Goal: Information Seeking & Learning: Learn about a topic

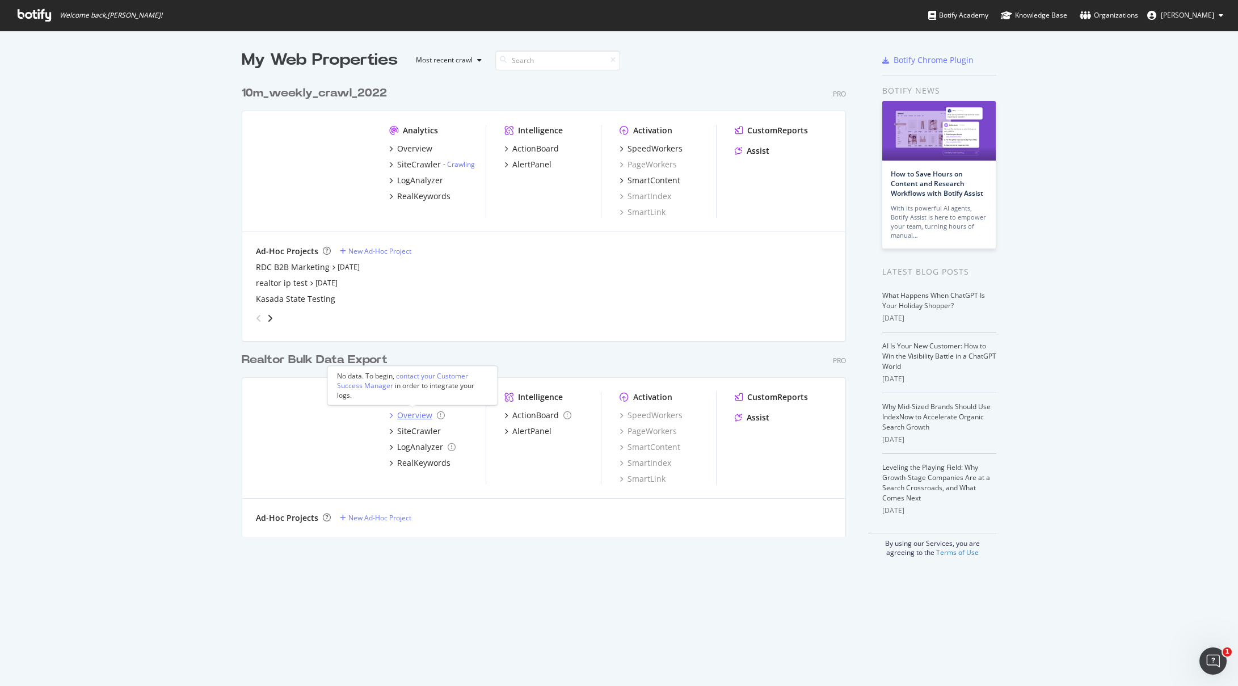
click at [410, 415] on div "Overview" at bounding box center [414, 415] width 35 height 11
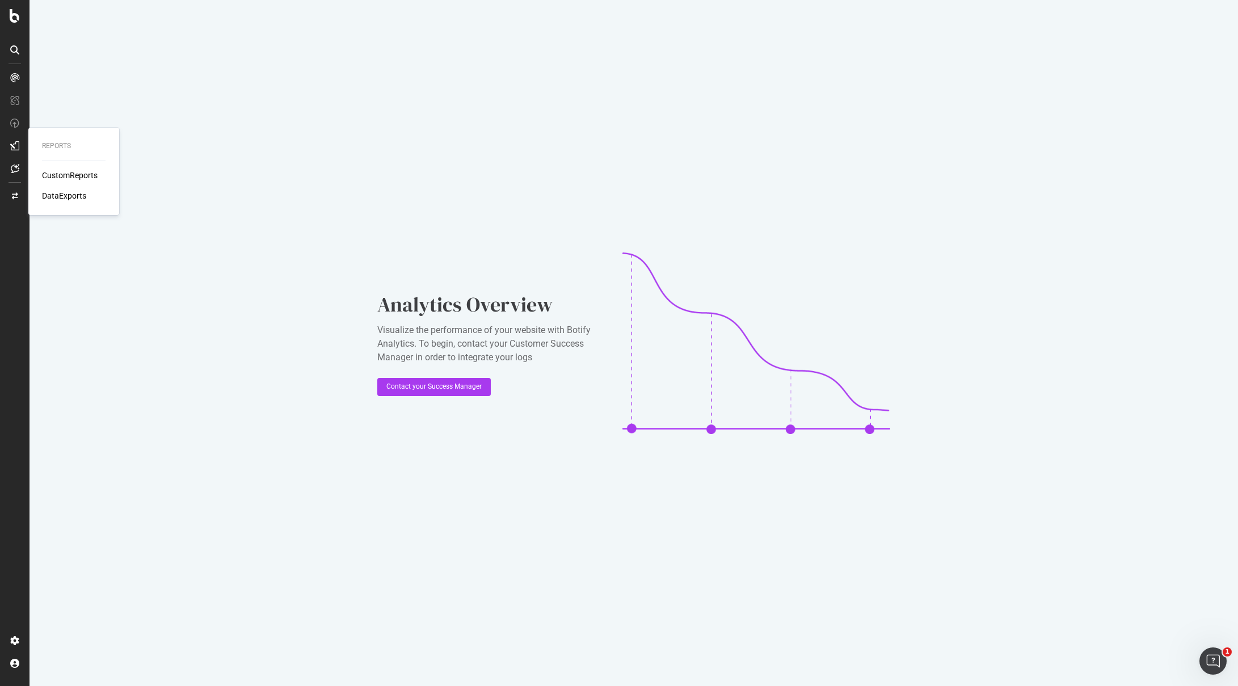
click at [16, 149] on icon at bounding box center [14, 145] width 9 height 9
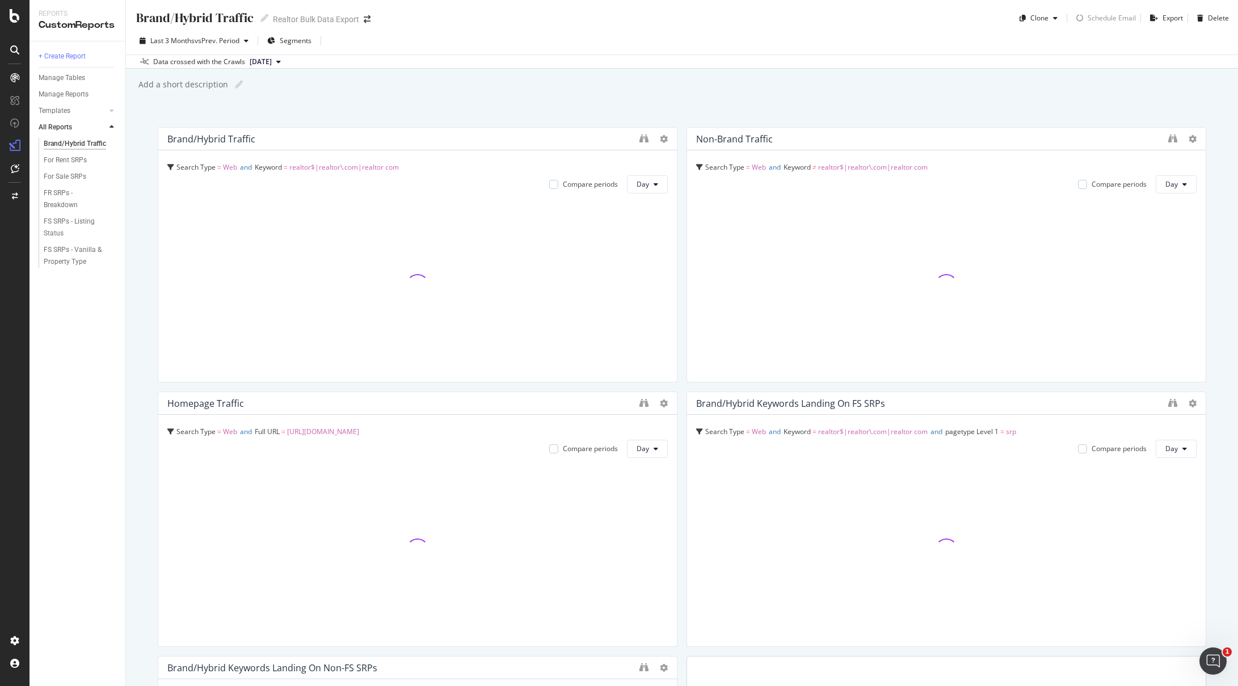
click at [684, 10] on div "Brand/Hybrid Traffic Brand/Hybrid Traffic Realtor Bulk Data Export Clone Schedu…" at bounding box center [682, 13] width 1112 height 27
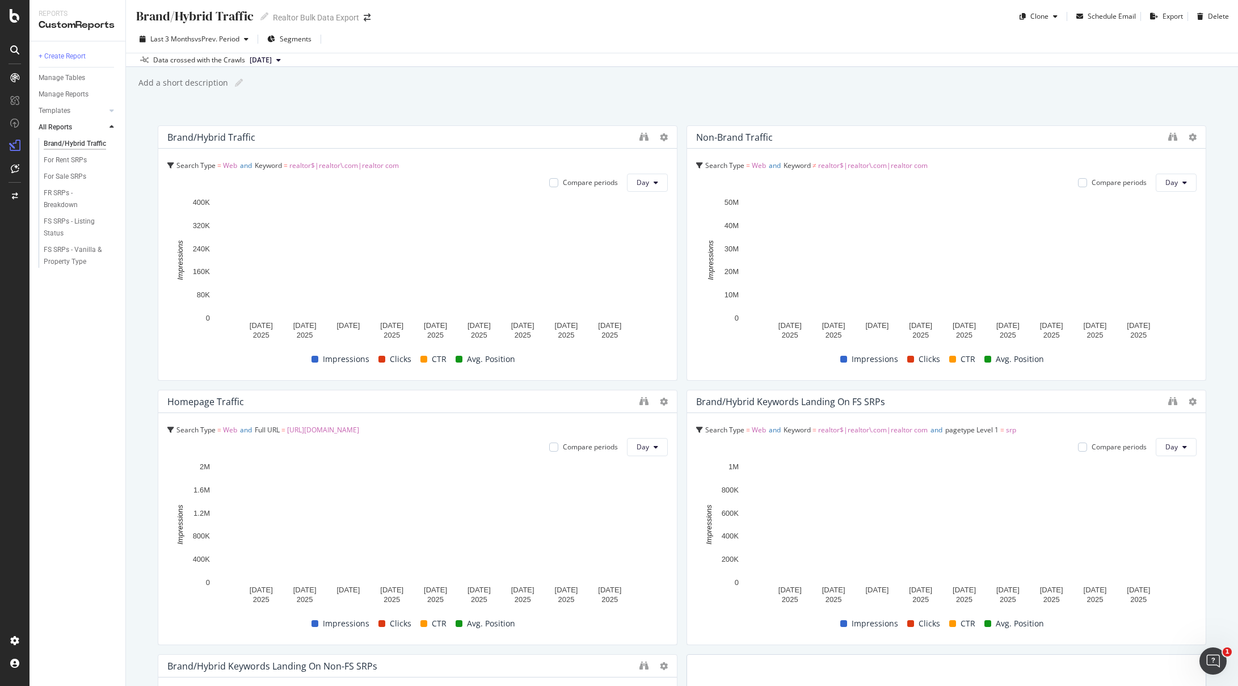
scroll to position [2, 0]
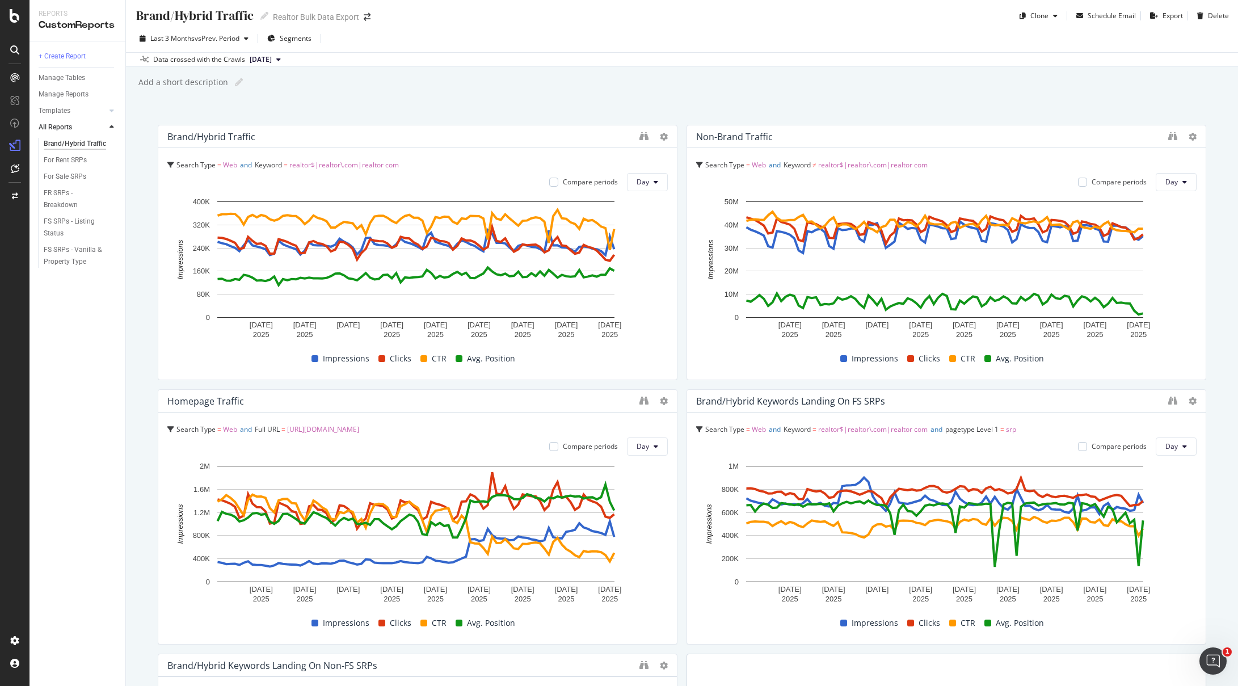
click at [678, 46] on div "Last 3 Months vs Prev. Period Segments" at bounding box center [682, 41] width 1112 height 23
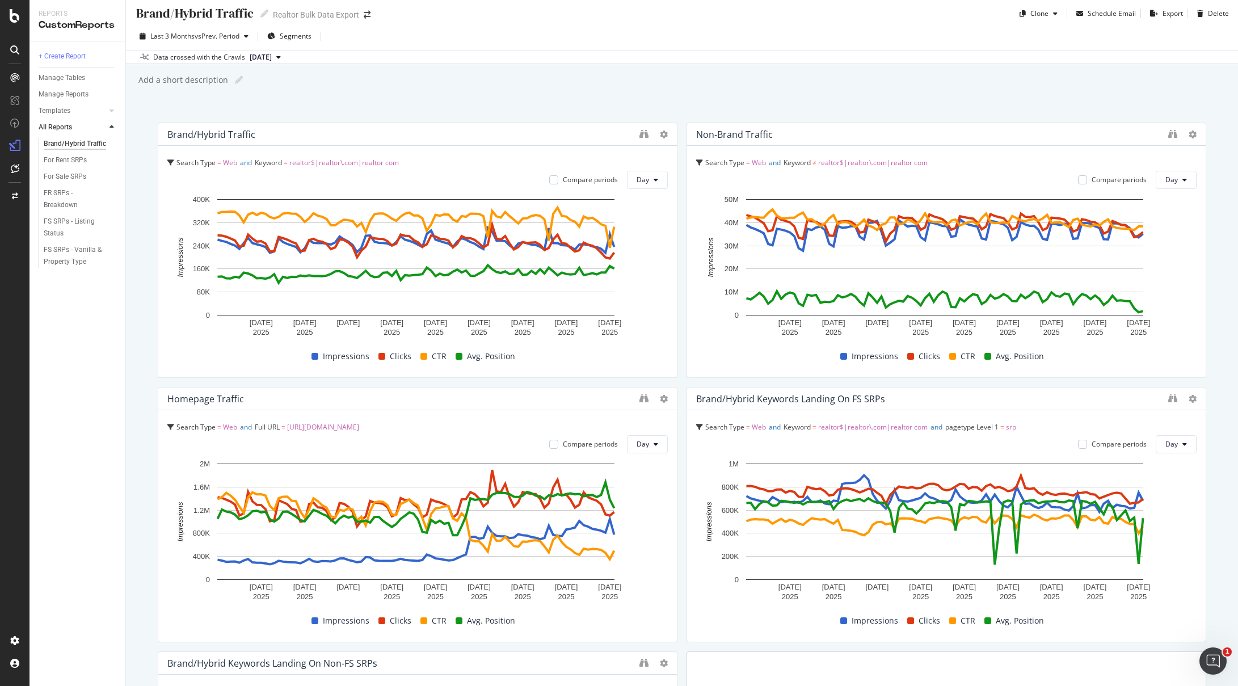
click at [661, 32] on div "Last 3 Months vs Prev. Period Segments" at bounding box center [682, 38] width 1112 height 23
click at [649, 41] on div "Last 3 Months vs Prev. Period Segments" at bounding box center [682, 38] width 1112 height 23
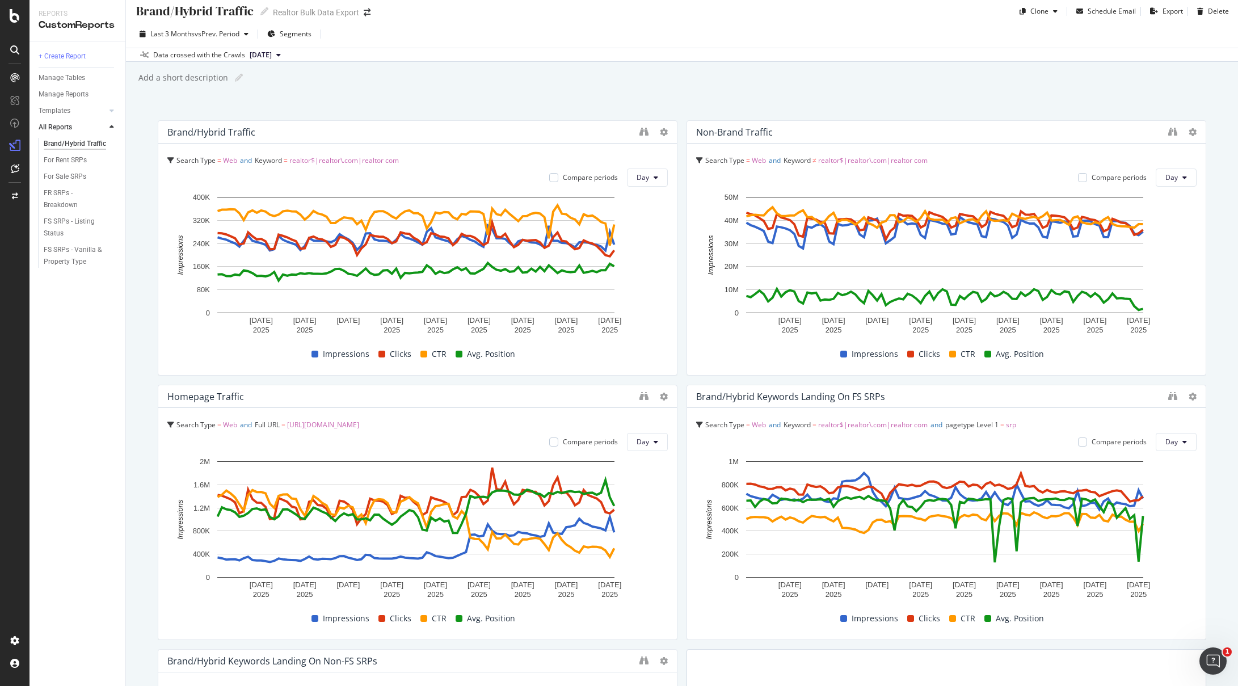
click at [638, 92] on div "Brand/Hybrid Traffic Brand/Hybrid Traffic Realtor Bulk Data Export Clone Schedu…" at bounding box center [682, 343] width 1112 height 686
click at [623, 85] on div "Add a short description Add a short description" at bounding box center [687, 77] width 1101 height 17
click at [616, 83] on div "Add a short description Add a short description" at bounding box center [687, 77] width 1101 height 17
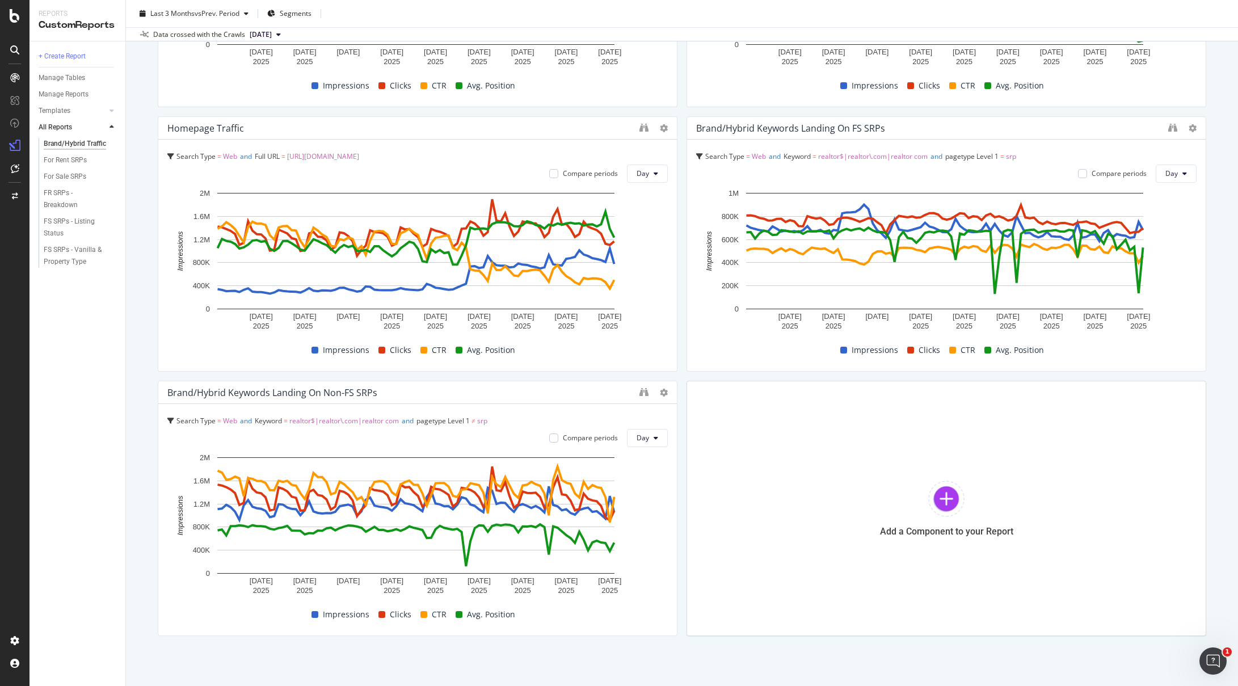
scroll to position [276, 0]
click at [56, 176] on div "For Sale SRPs" at bounding box center [65, 177] width 43 height 12
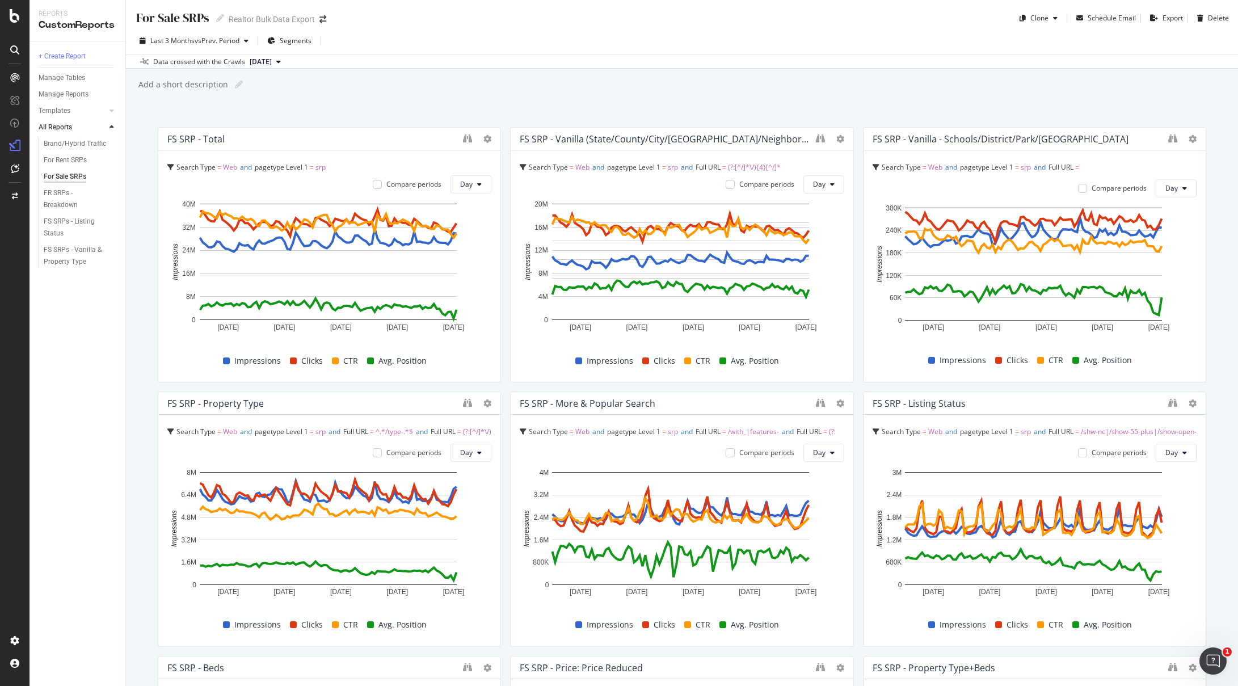
click at [855, 88] on div "Add a short description Add a short description" at bounding box center [687, 84] width 1101 height 17
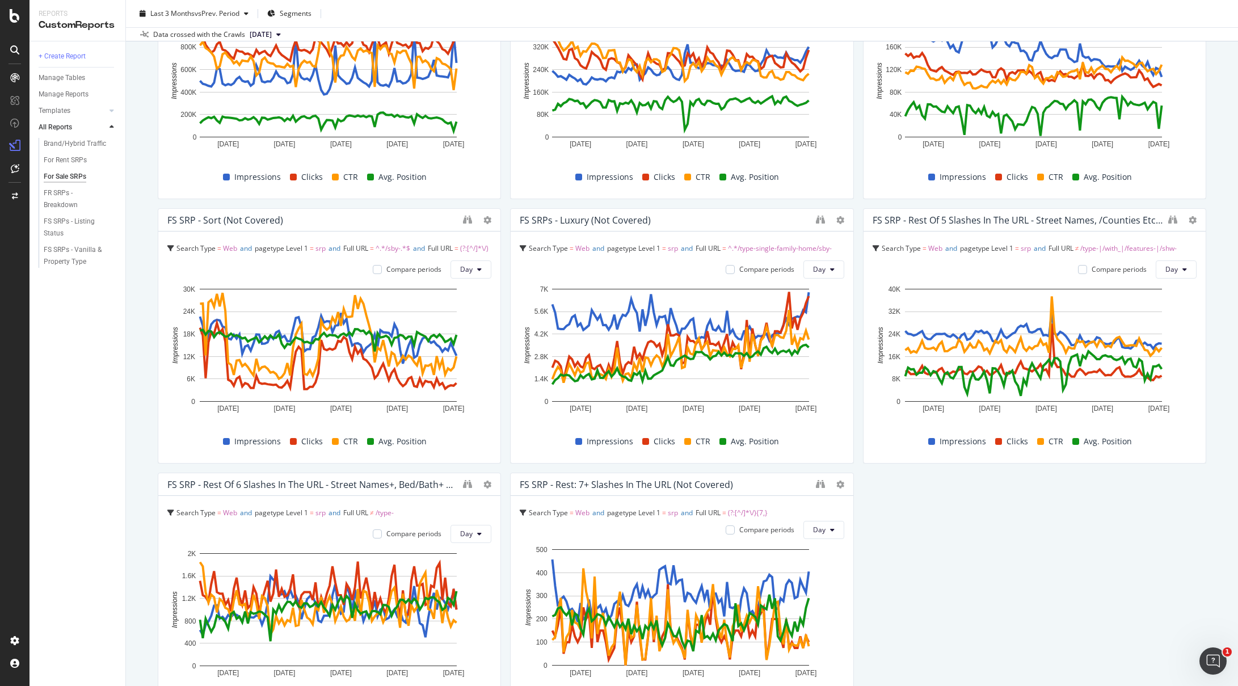
scroll to position [1264, 0]
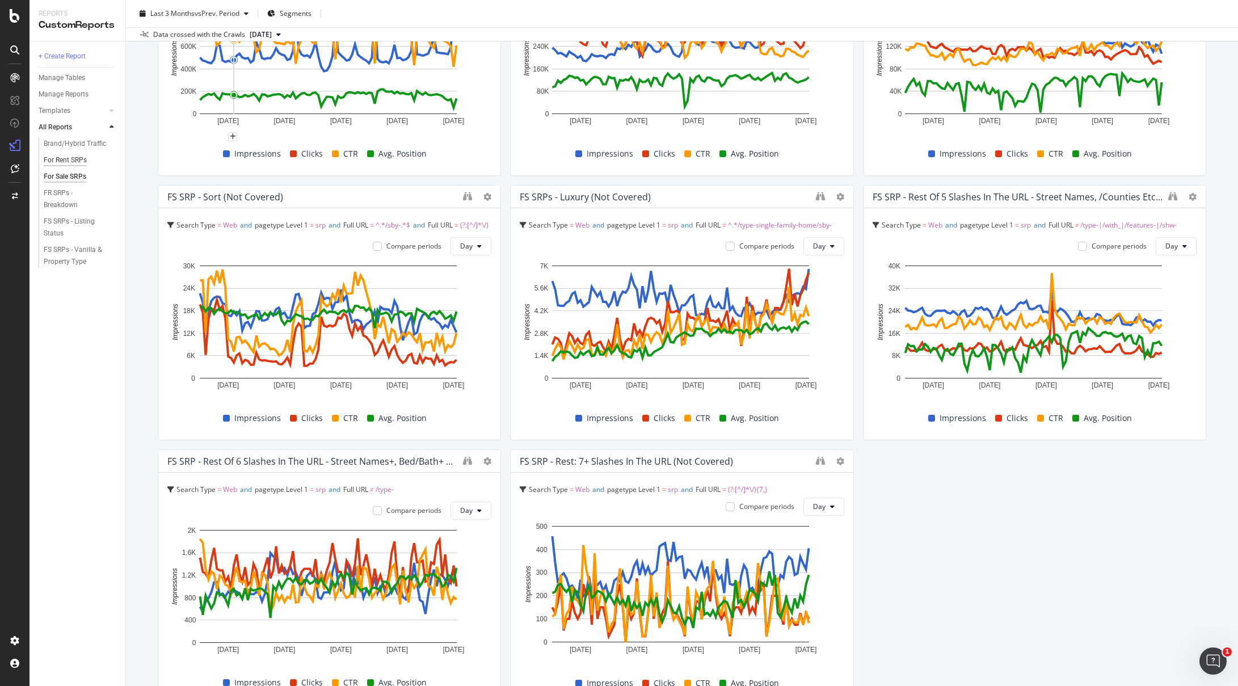
click at [57, 161] on div "For Rent SRPs" at bounding box center [65, 160] width 43 height 12
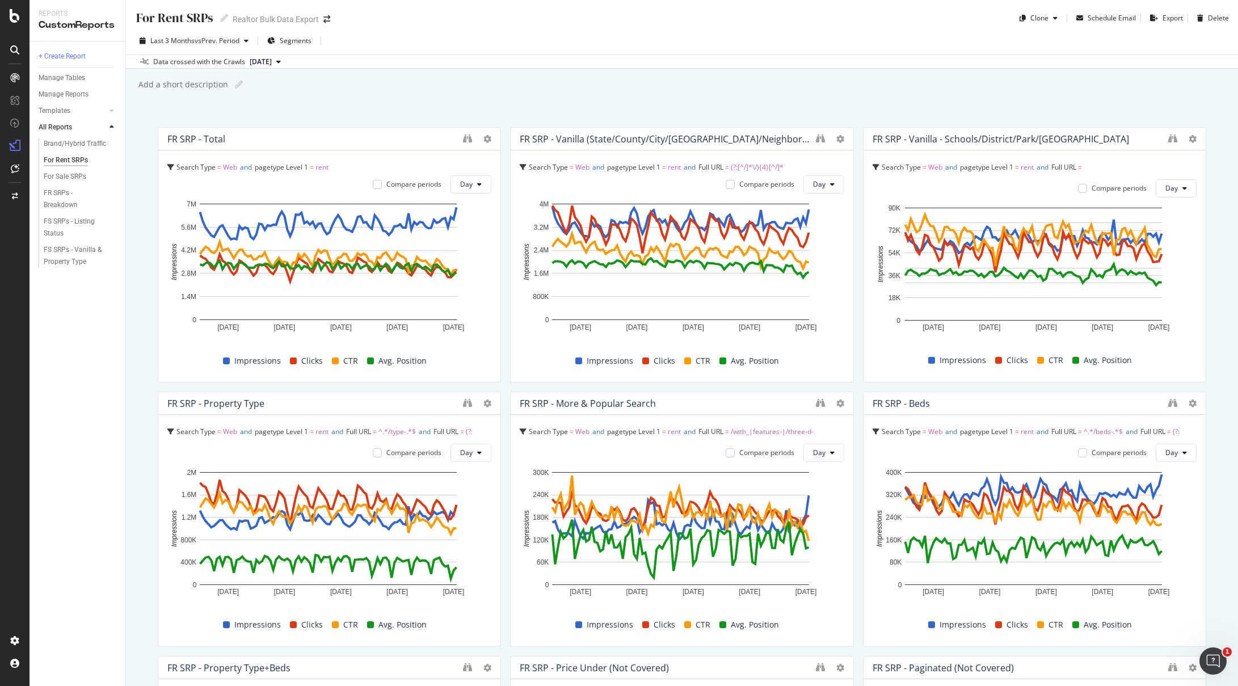
click at [890, 34] on div "Last 3 Months vs Prev. Period Segments" at bounding box center [682, 43] width 1112 height 23
click at [54, 177] on div "For Sale SRPs" at bounding box center [65, 177] width 43 height 12
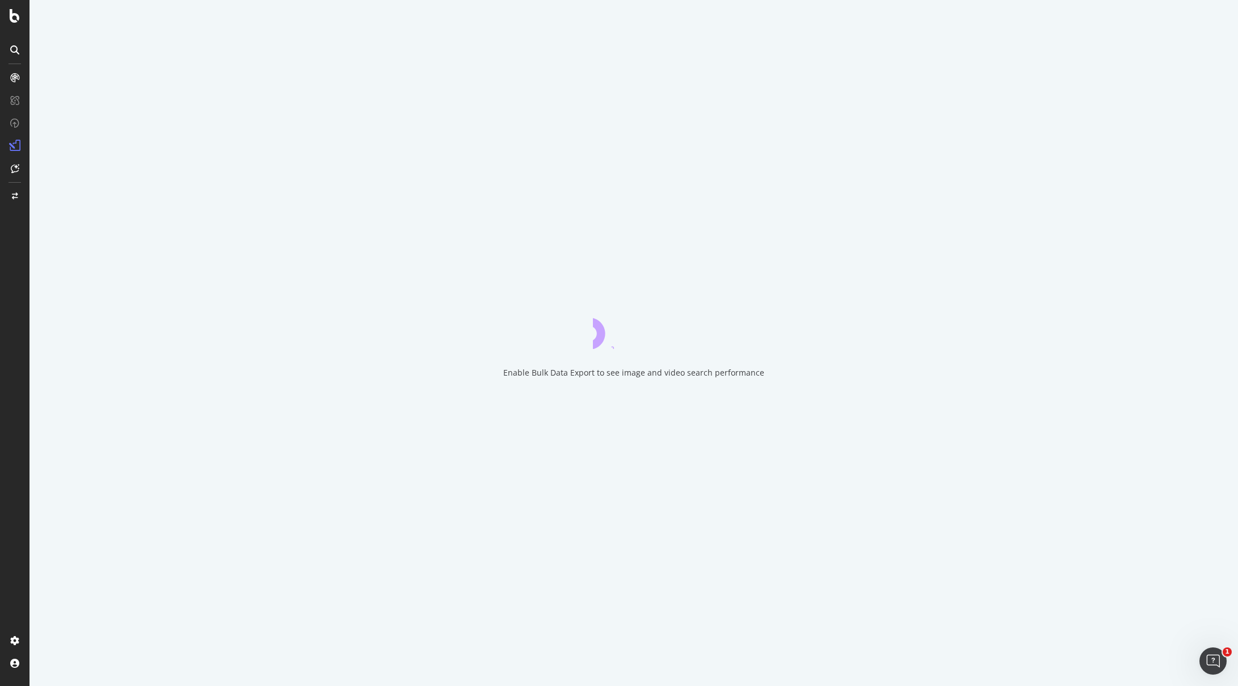
drag, startPoint x: 86, startPoint y: 123, endPoint x: 93, endPoint y: 110, distance: 14.7
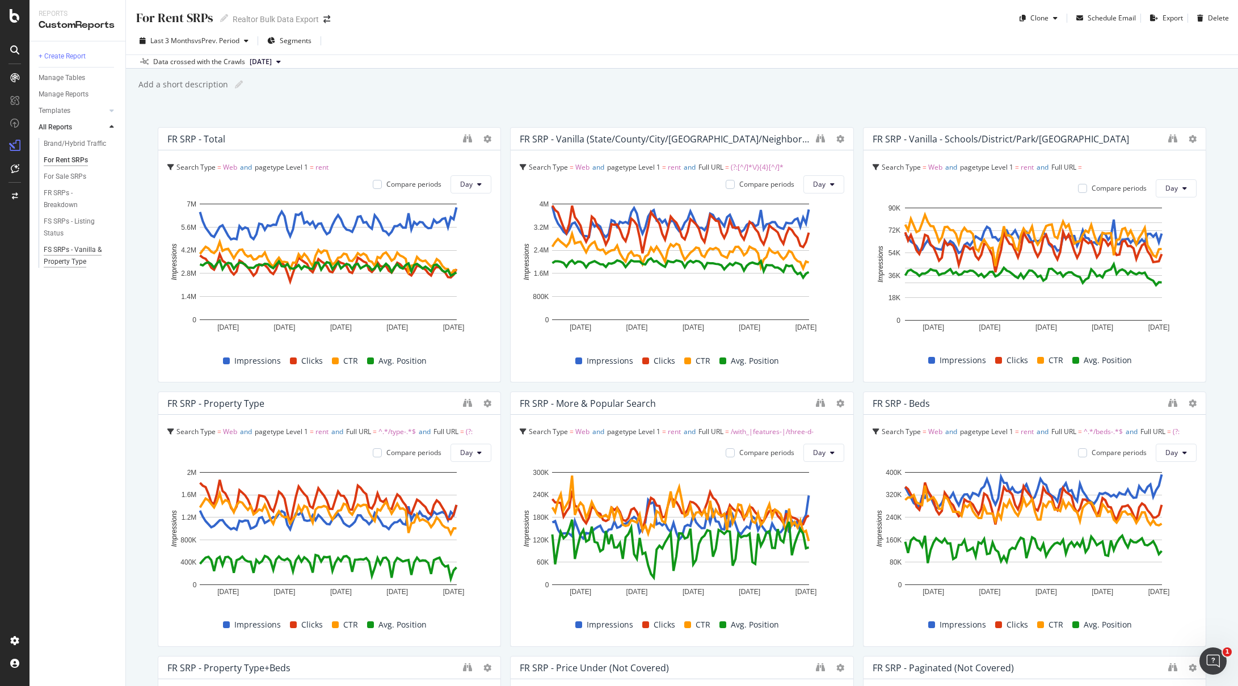
click at [65, 253] on div "FS SRPs - Vanilla & Property Type" at bounding box center [77, 256] width 66 height 24
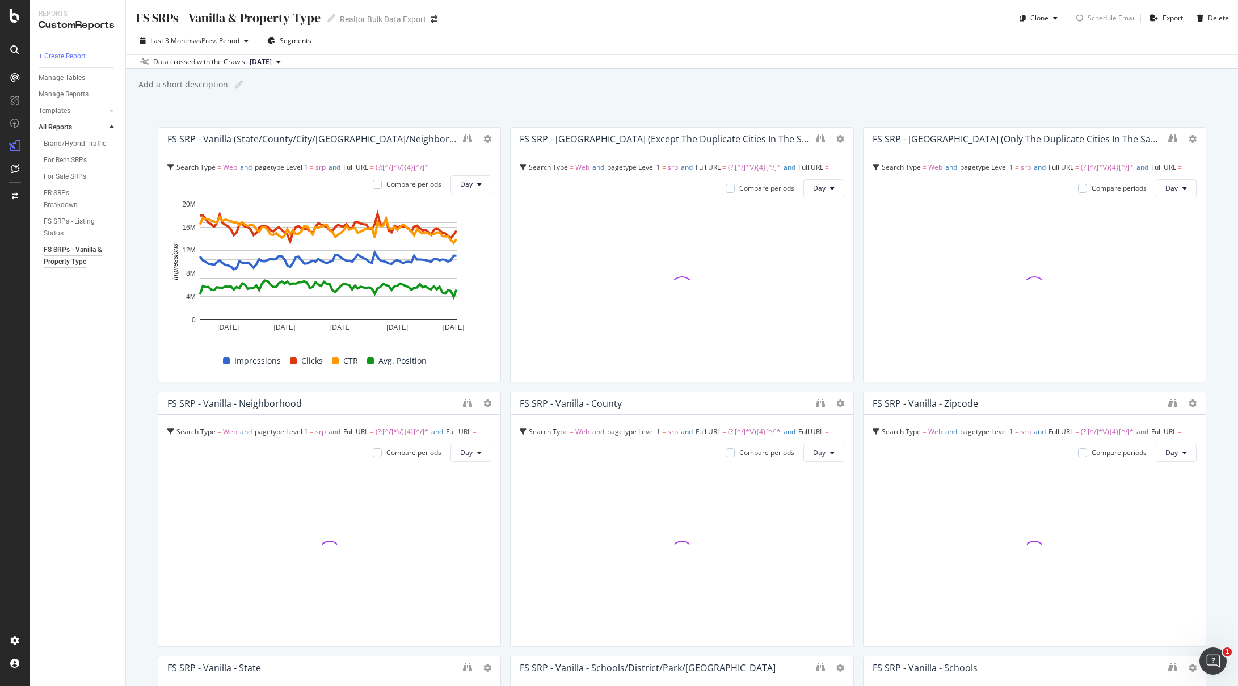
click at [888, 36] on div "Last 3 Months vs Prev. Period Segments" at bounding box center [682, 43] width 1112 height 23
click at [842, 40] on div "Last 3 Months vs Prev. Period Segments" at bounding box center [682, 43] width 1112 height 23
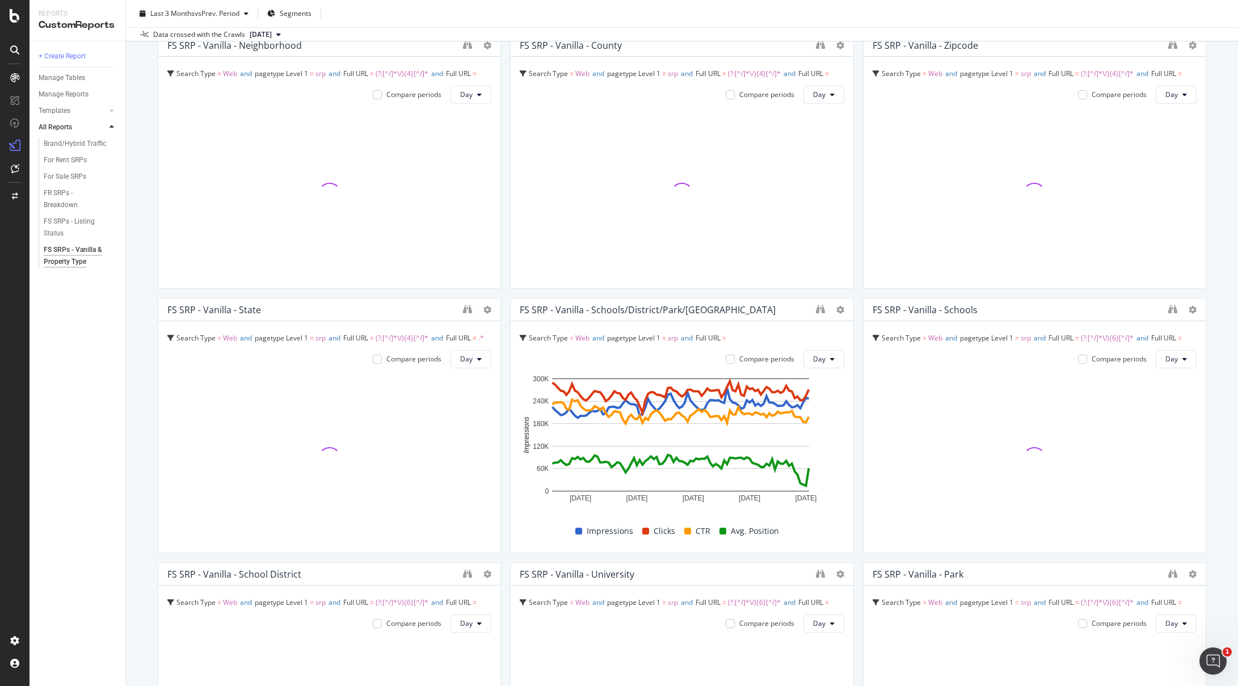
scroll to position [359, 0]
click at [915, 15] on div "Last 3 Months vs Prev. Period Segments" at bounding box center [682, 16] width 1112 height 23
click at [891, 15] on div "Last 3 Months vs Prev. Period Segments" at bounding box center [682, 16] width 1112 height 23
click at [446, 16] on div "Last 3 Months vs Prev. Period Segments" at bounding box center [682, 16] width 1112 height 23
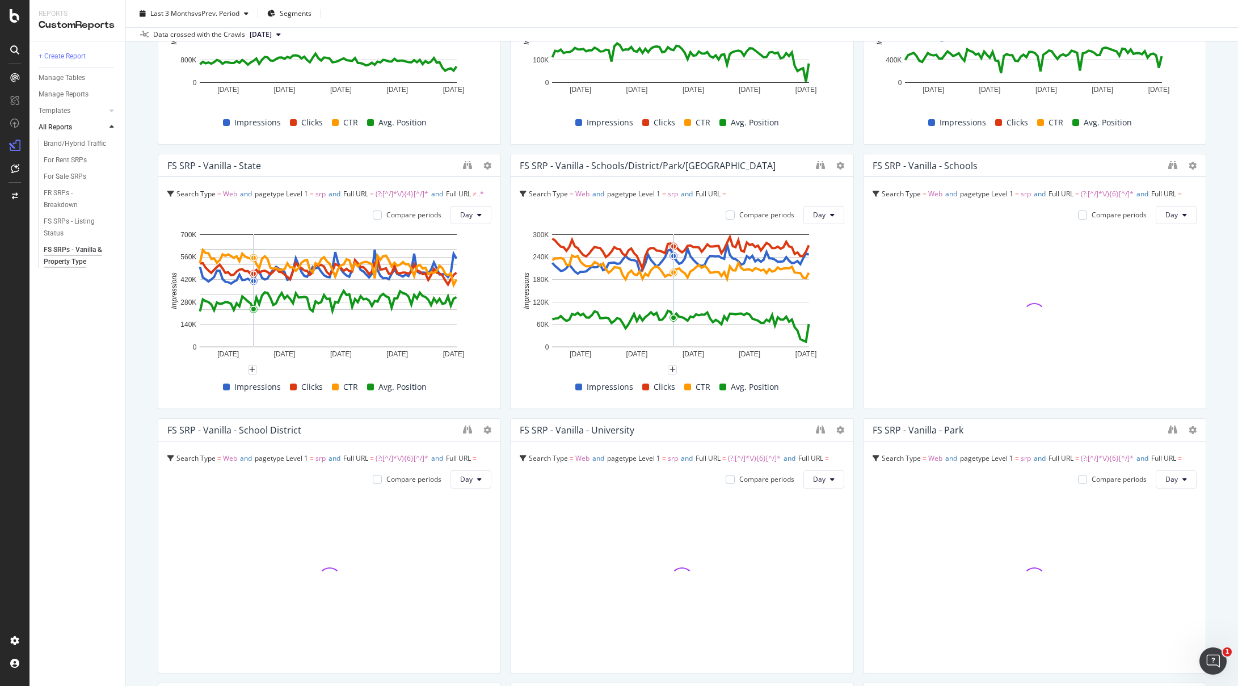
scroll to position [503, 0]
click at [88, 346] on div "+ Create Report Manage Tables Manage Reports Templates AI Bots in Search Busine…" at bounding box center [78, 363] width 96 height 645
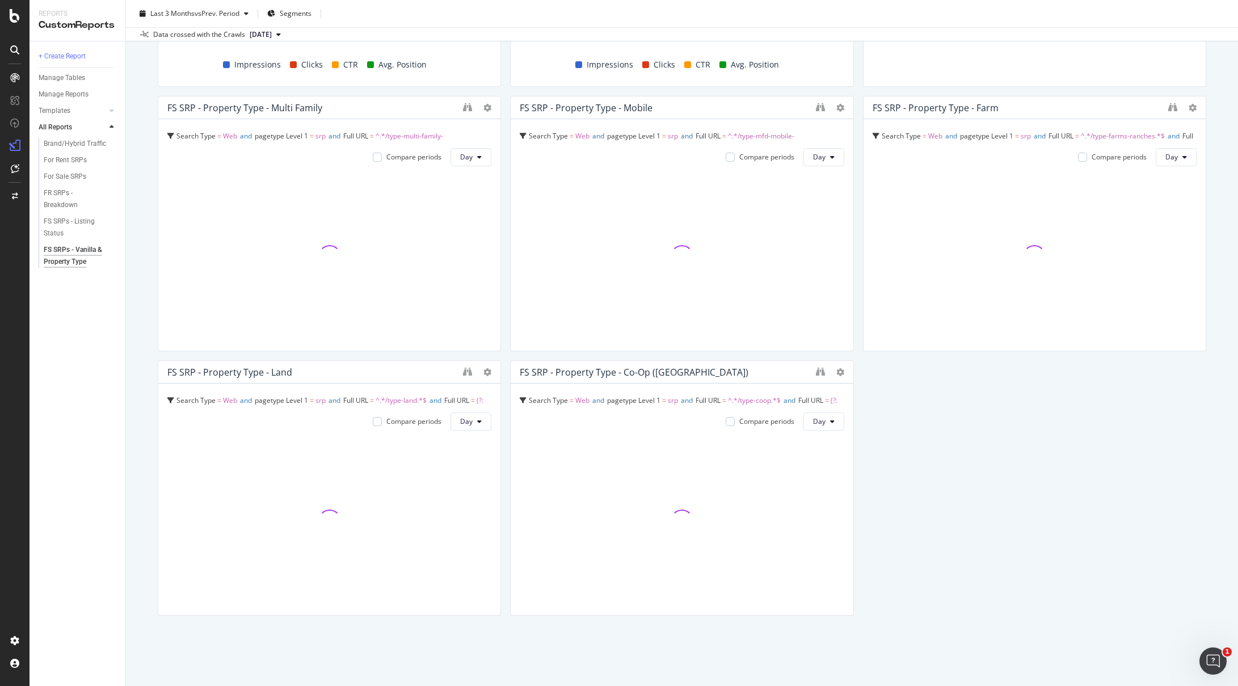
scroll to position [1355, 0]
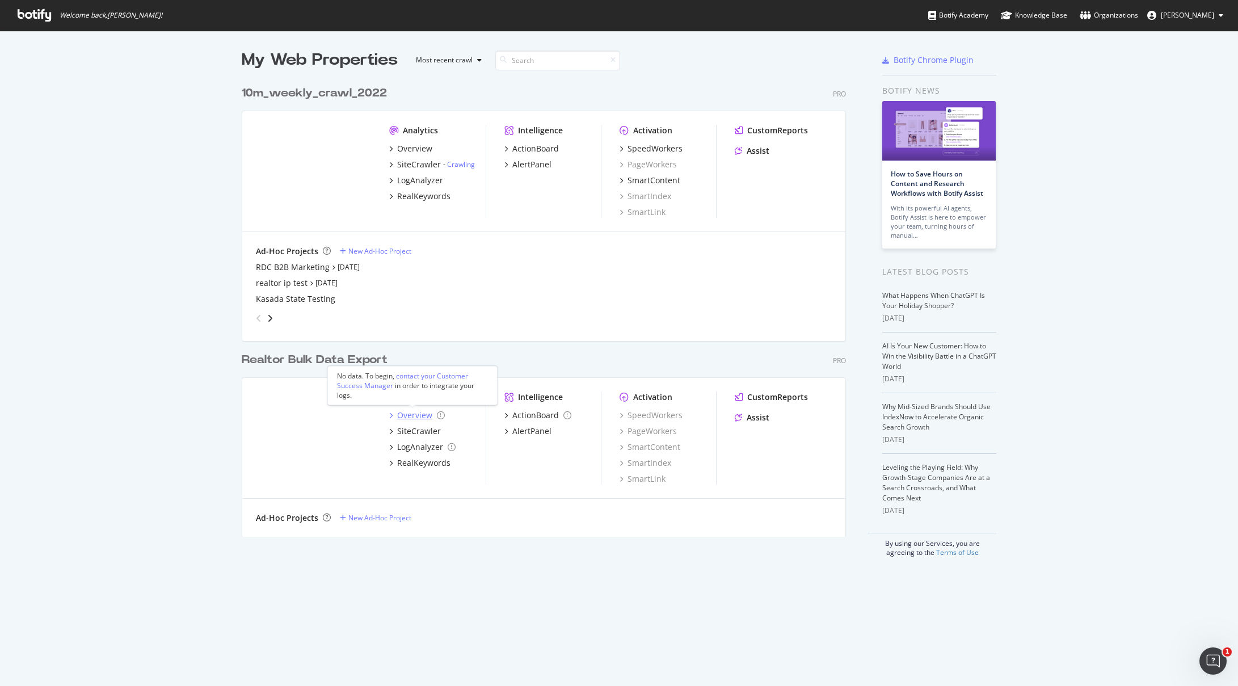
click at [412, 415] on div "Overview" at bounding box center [414, 415] width 35 height 11
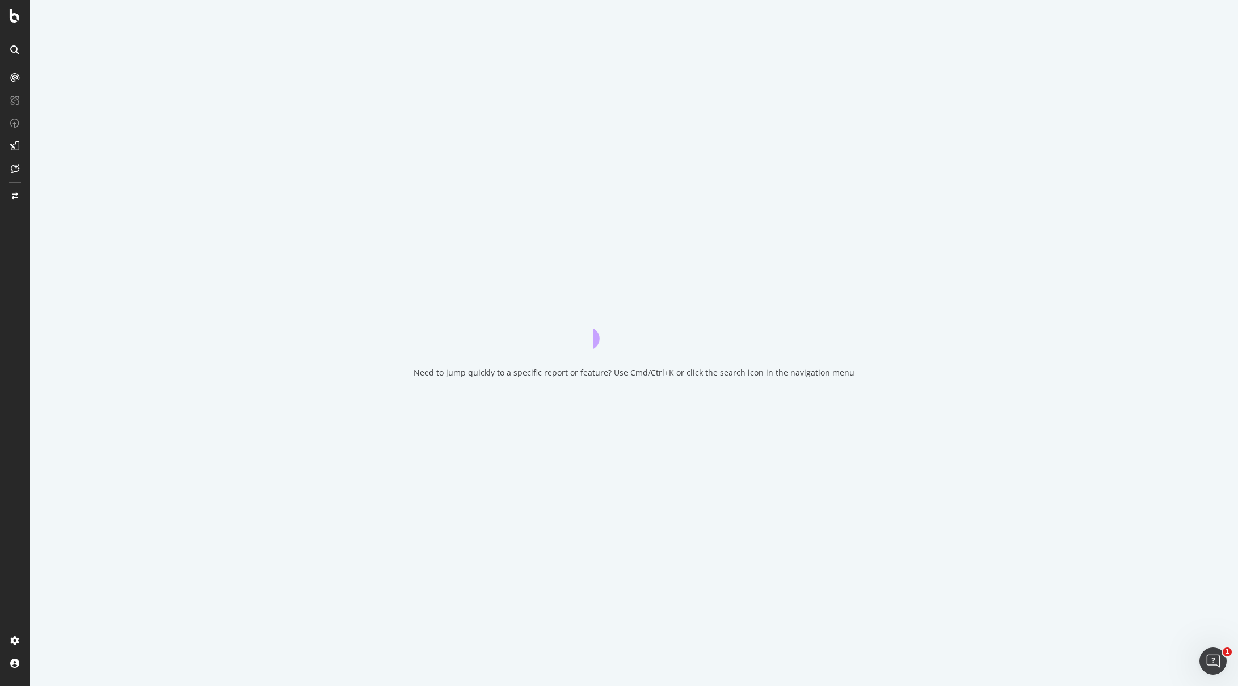
click at [861, 146] on div "Need to jump quickly to a specific report or feature? Use Cmd/Ctrl+K or click t…" at bounding box center [634, 343] width 1209 height 686
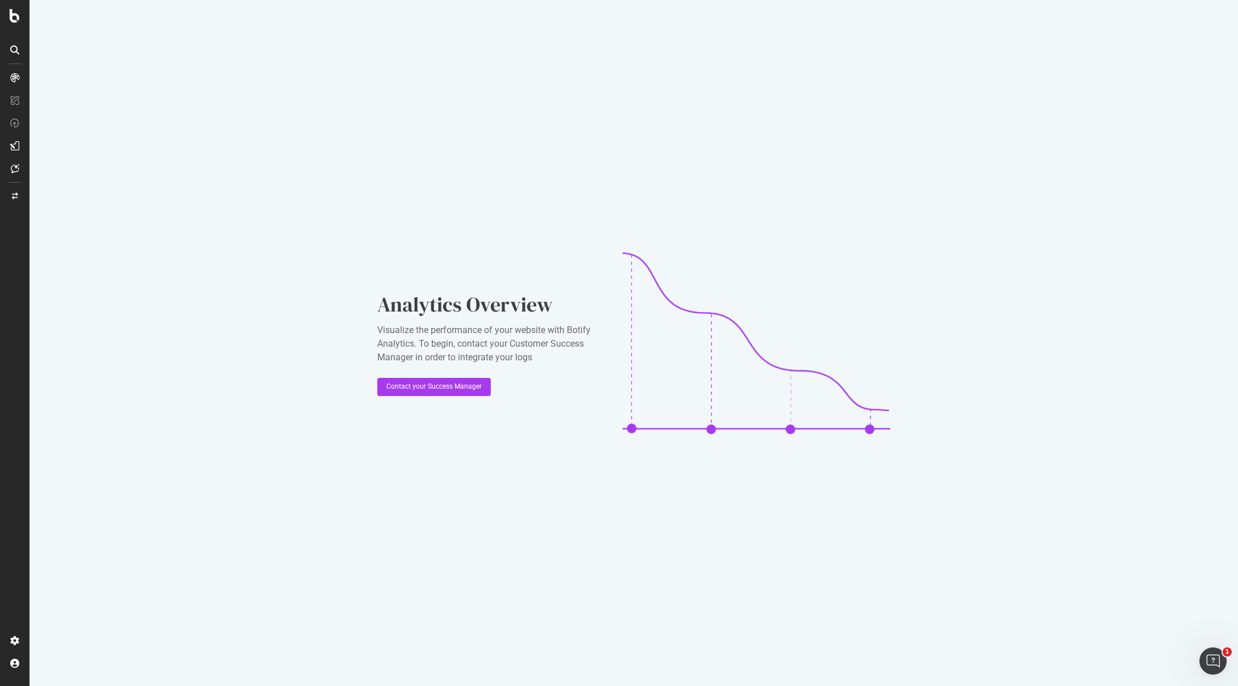
click at [16, 50] on icon at bounding box center [14, 49] width 9 height 9
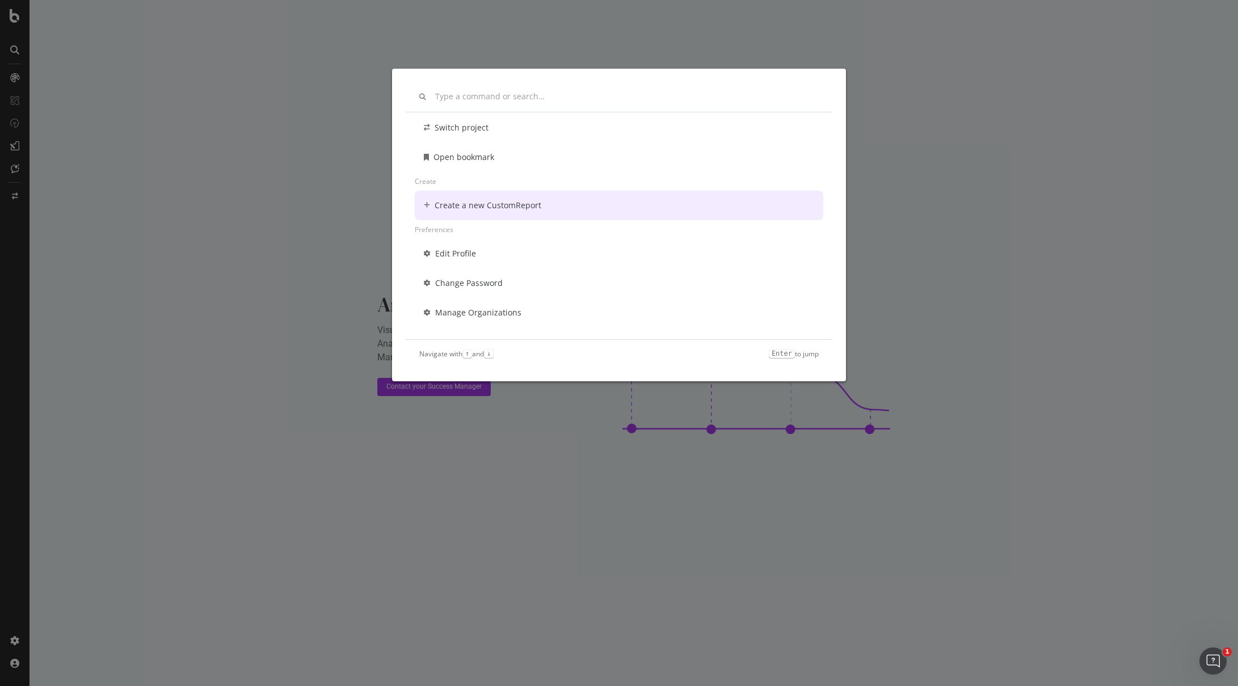
scroll to position [189, 0]
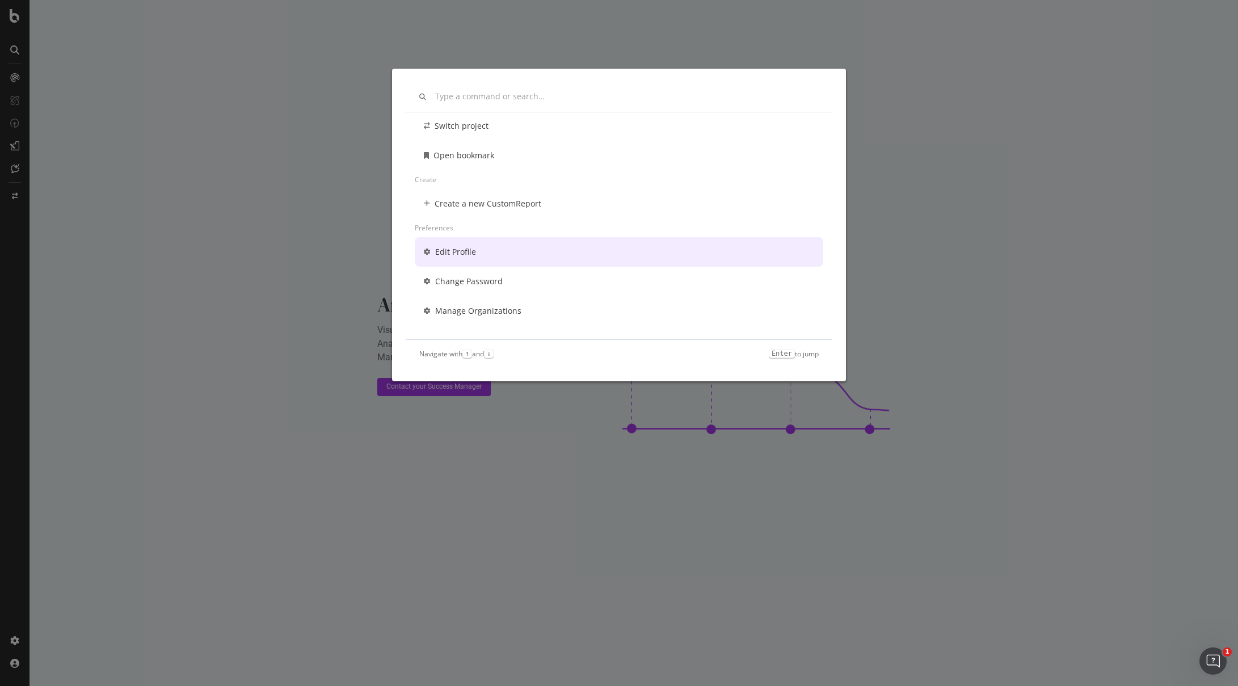
click at [216, 187] on div "Other Switch project Open bookmark Create Create a new CustomReport Preferences…" at bounding box center [619, 343] width 1238 height 686
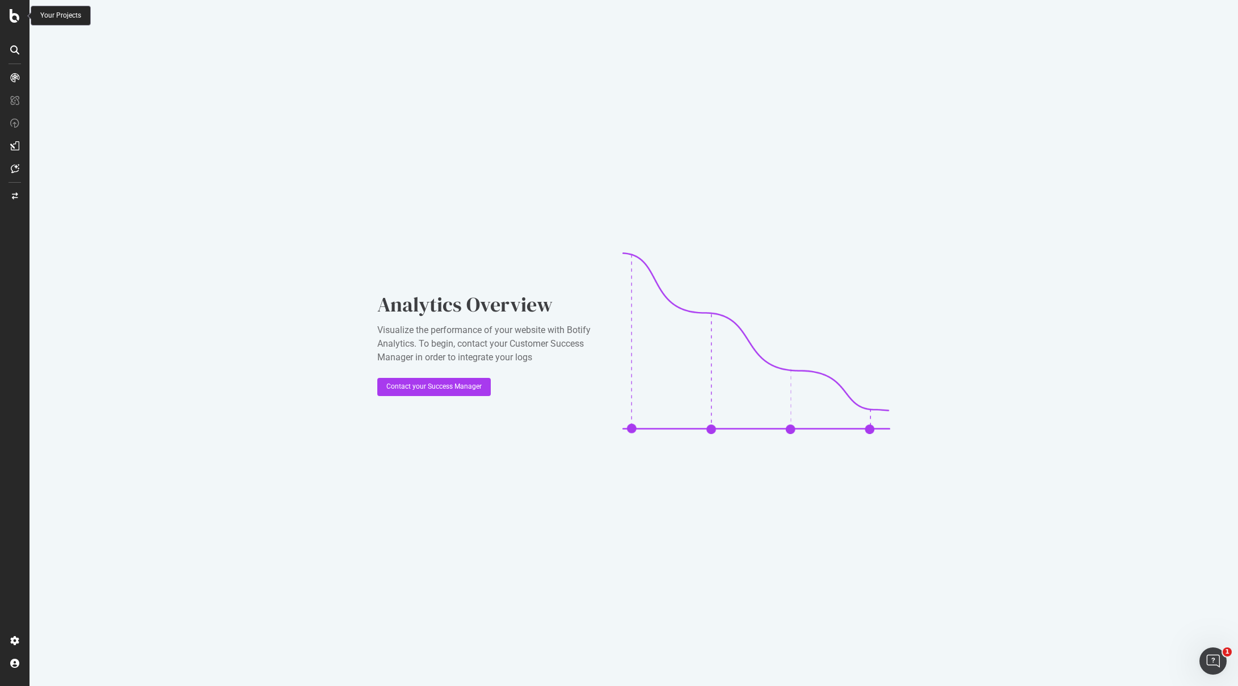
click at [13, 18] on icon at bounding box center [15, 16] width 10 height 14
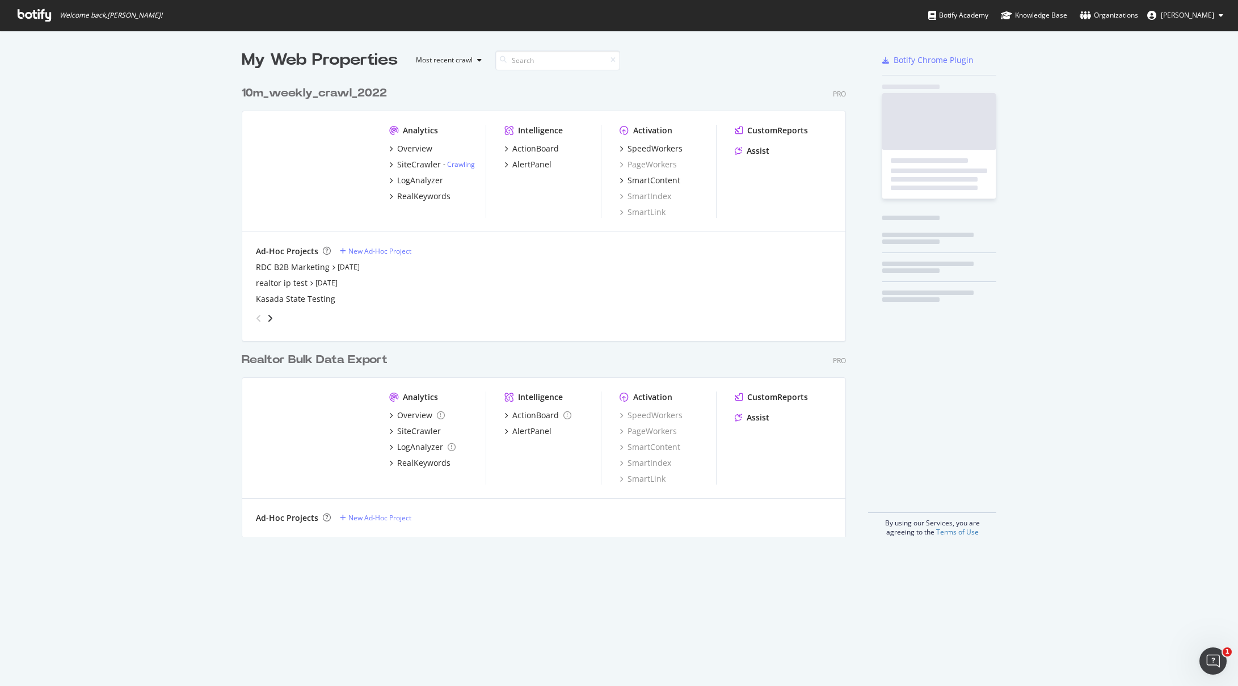
scroll to position [678, 1221]
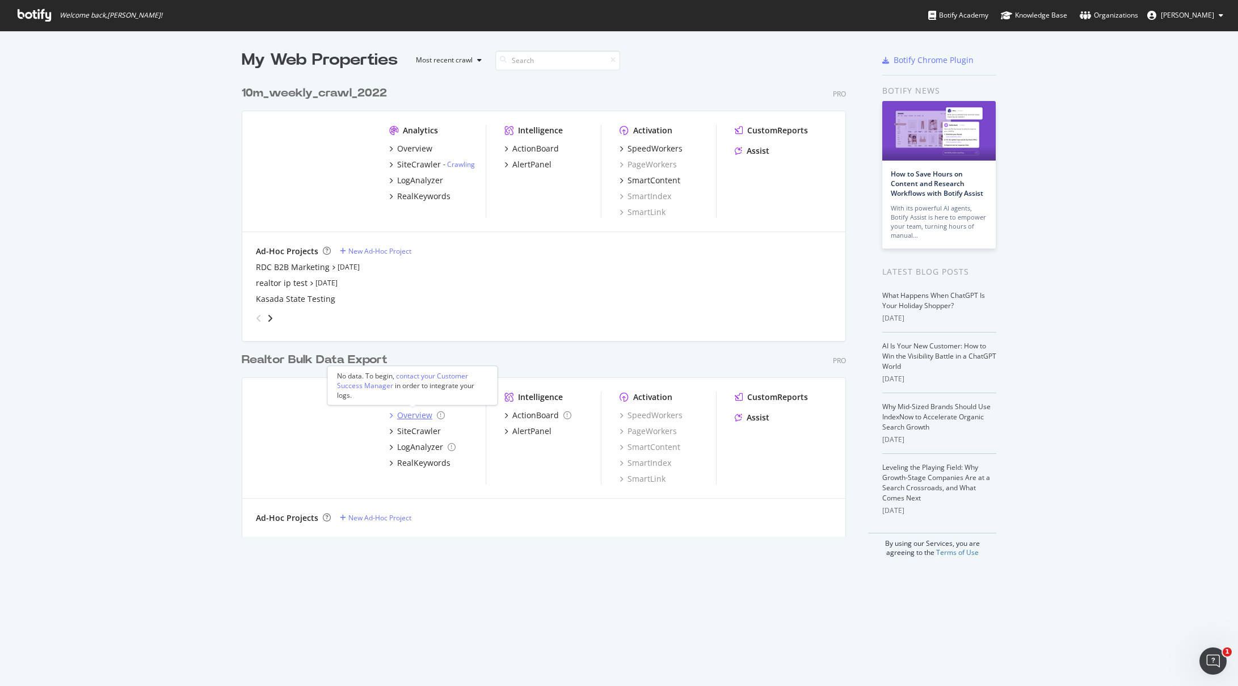
click at [406, 413] on div "Overview" at bounding box center [414, 415] width 35 height 11
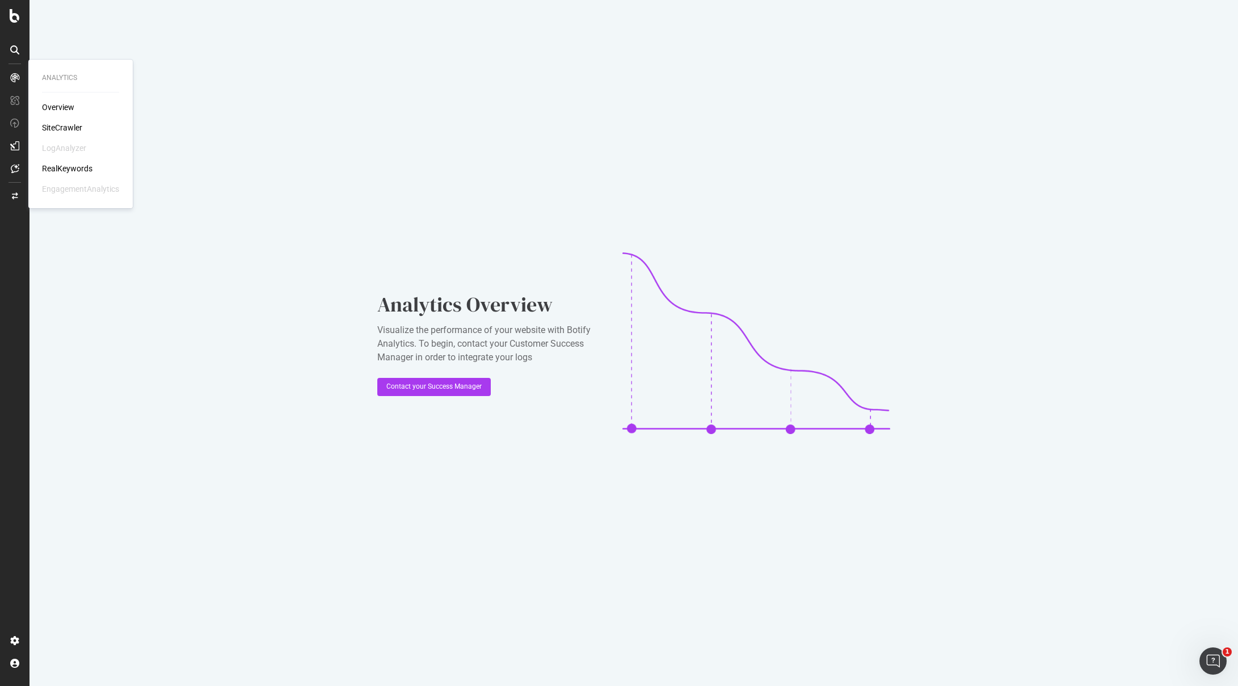
click at [71, 106] on div "Overview" at bounding box center [58, 107] width 32 height 11
click at [70, 173] on div "RealKeywords" at bounding box center [67, 168] width 51 height 11
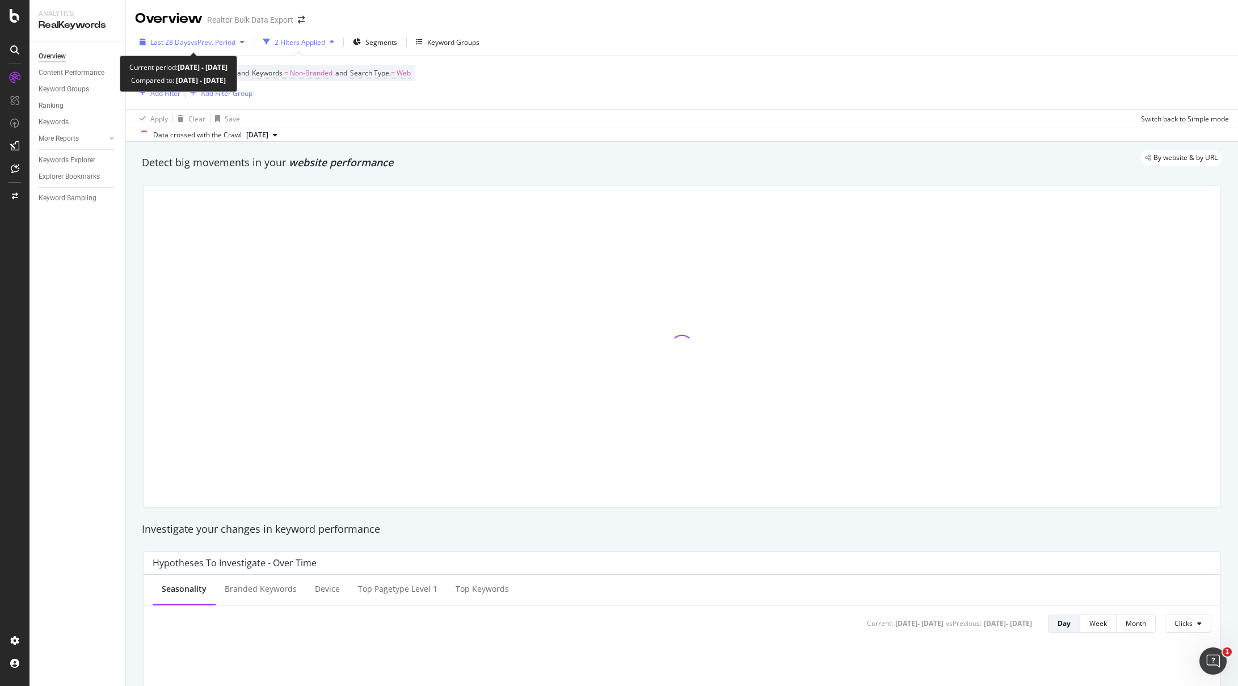
click at [212, 40] on span "vs Prev. Period" at bounding box center [213, 42] width 45 height 10
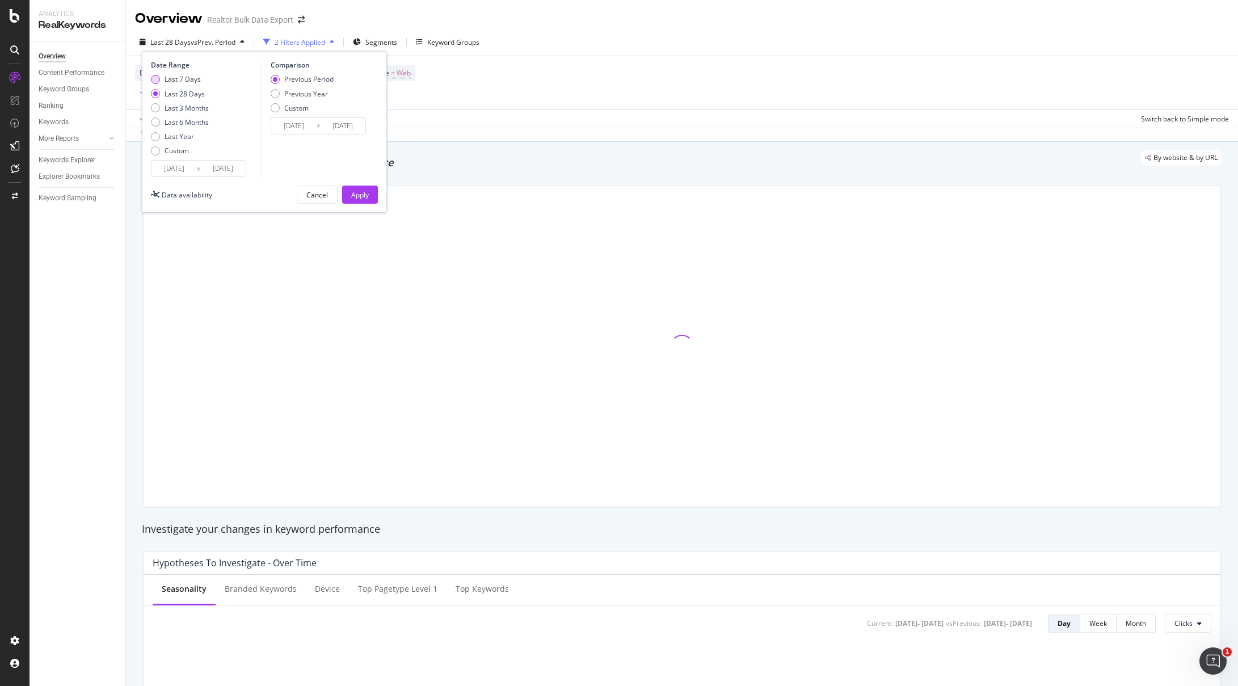
click at [191, 77] on div "Last 7 Days" at bounding box center [183, 79] width 36 height 10
type input "2025/08/26"
type input "2025/08/19"
type input "2025/08/25"
click at [360, 195] on div "Apply" at bounding box center [360, 195] width 18 height 10
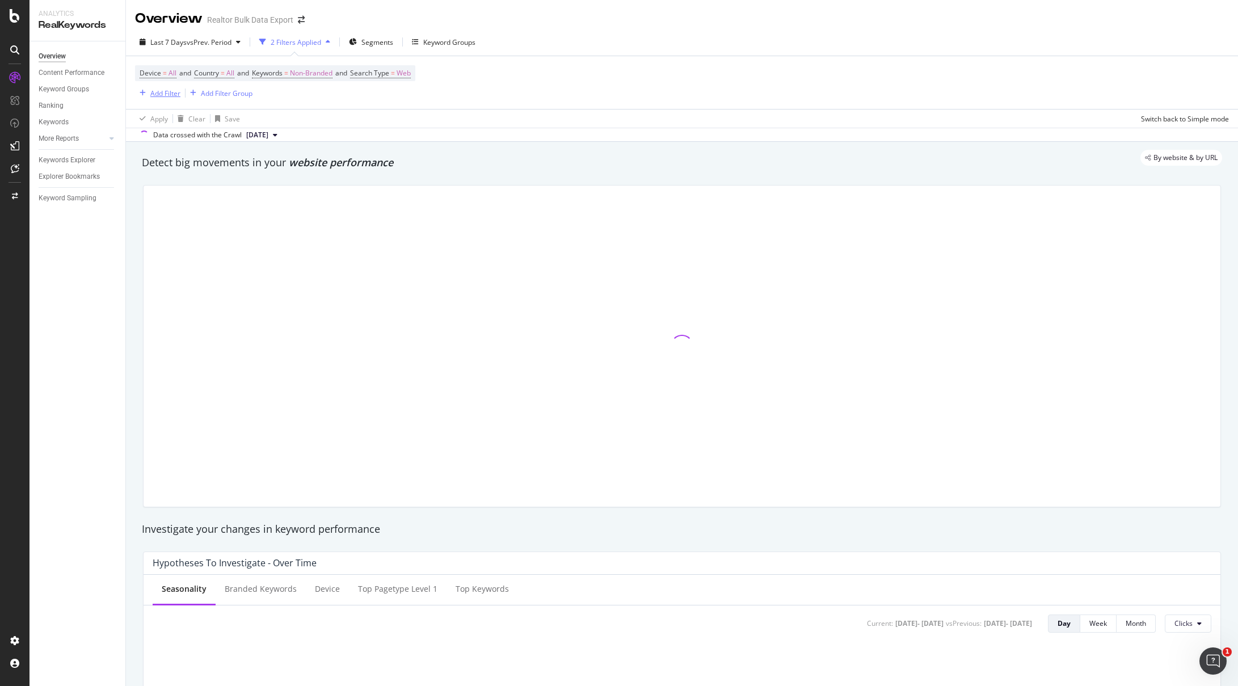
click at [164, 95] on div "Add Filter" at bounding box center [165, 94] width 30 height 10
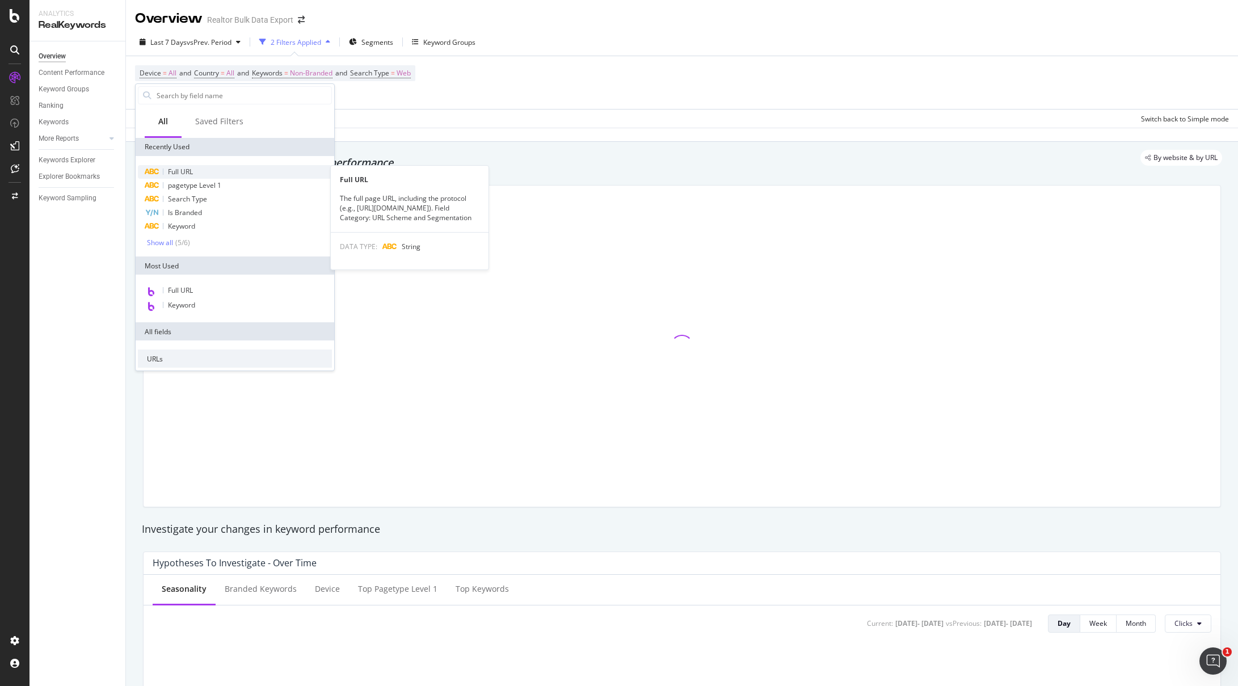
click at [195, 169] on div "Full URL" at bounding box center [235, 172] width 194 height 14
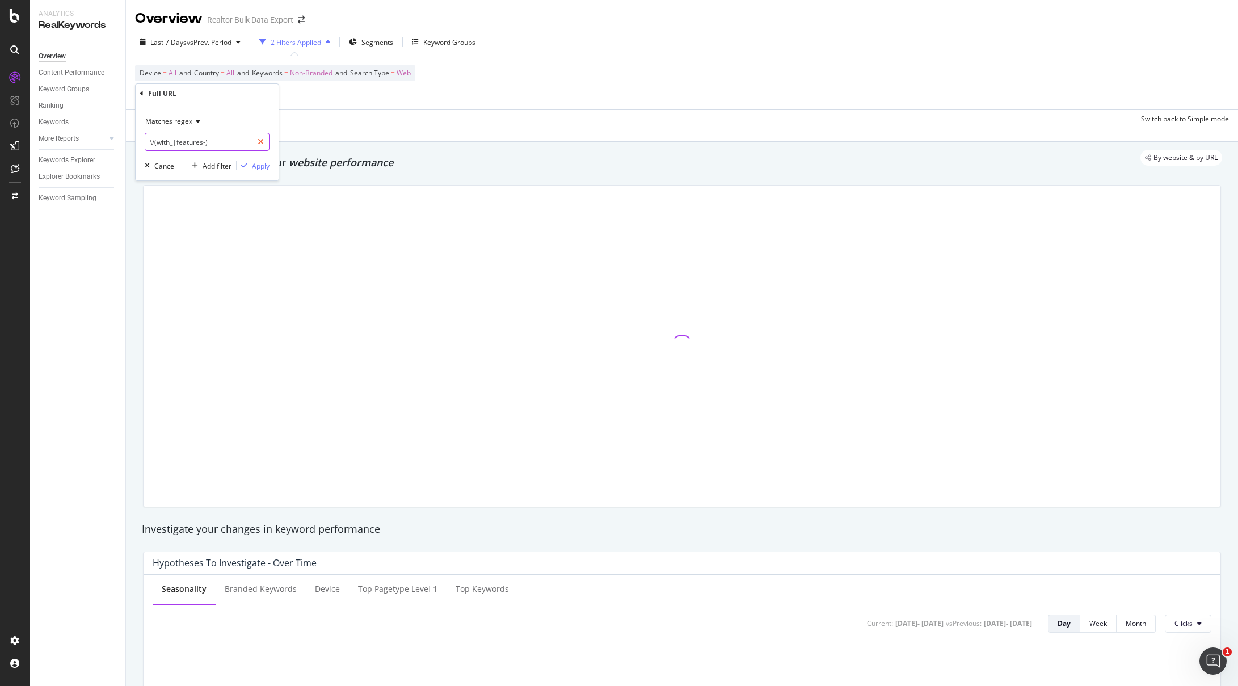
drag, startPoint x: 214, startPoint y: 143, endPoint x: 254, endPoint y: 144, distance: 39.7
click at [254, 144] on div "\/(with_|features-)" at bounding box center [207, 142] width 125 height 18
paste input "https://www.realtor.com/apartments/West-Seattle_Seattle_WA/type-single-family-h…"
type input "https://www.realtor.com/apartments/West-Seattle_Seattle_WA/type-single-family-h…"
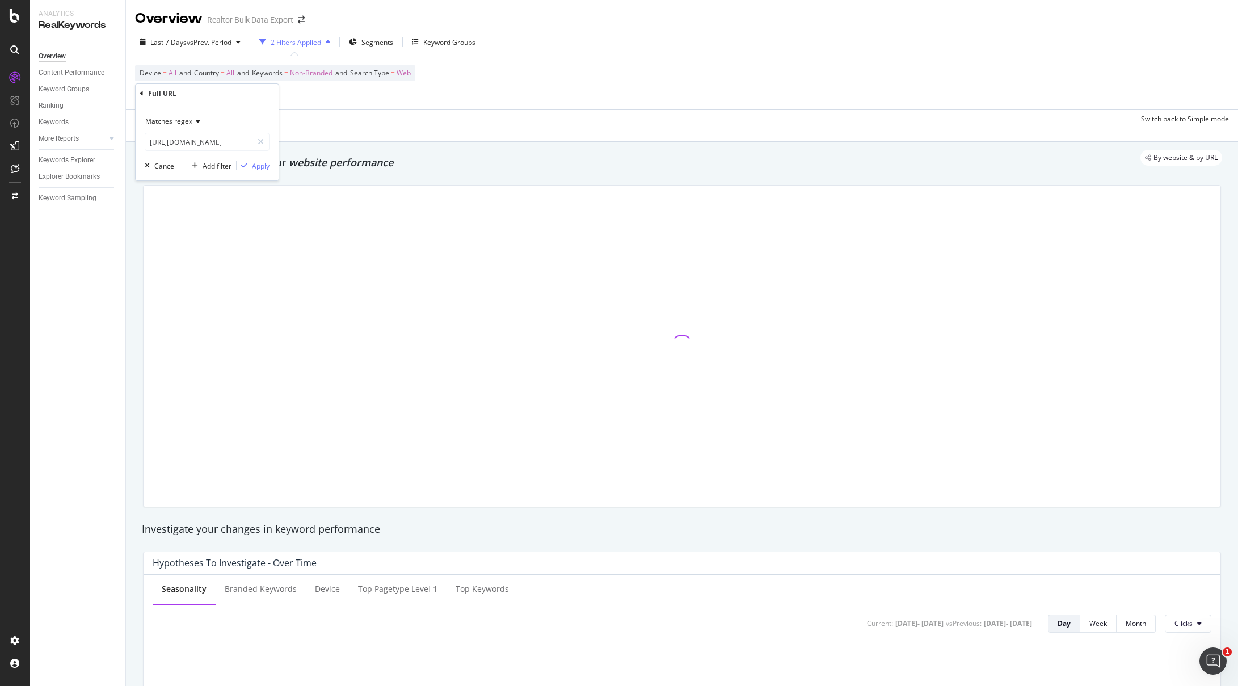
click at [191, 122] on span "Matches regex" at bounding box center [168, 121] width 47 height 10
click at [186, 145] on div "Equal to" at bounding box center [208, 144] width 121 height 15
click at [260, 163] on div "Apply" at bounding box center [261, 166] width 18 height 10
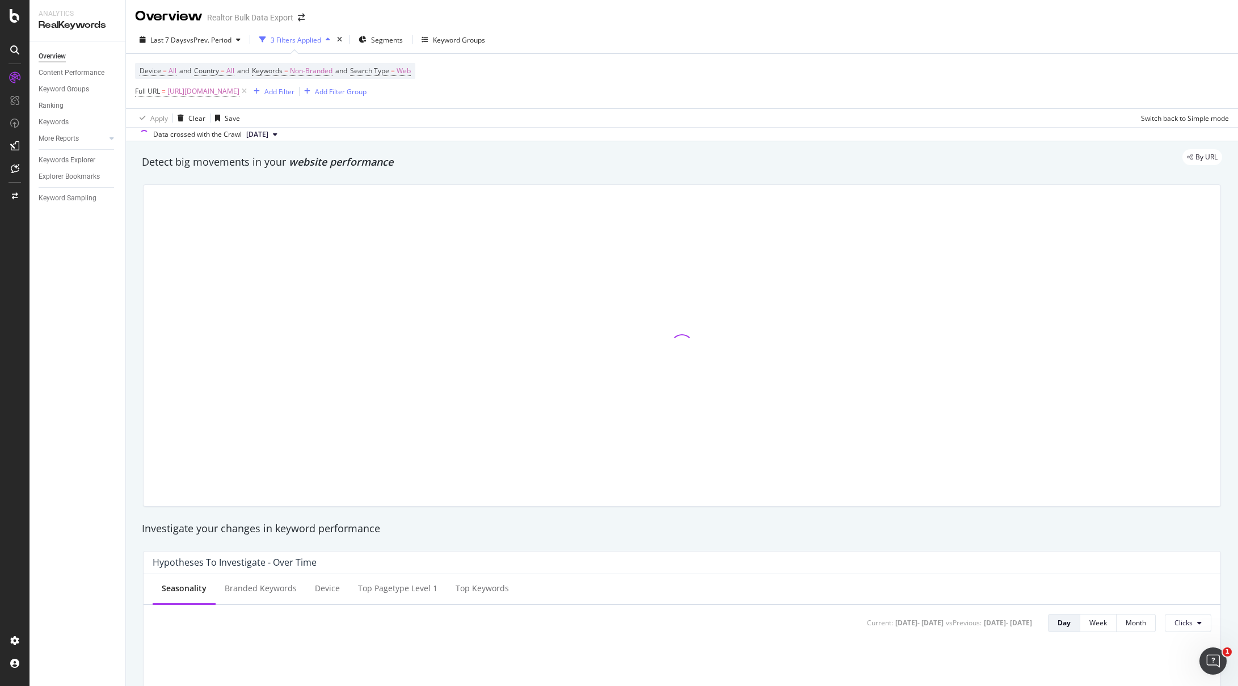
click at [604, 40] on div "Last 7 Days vs Prev. Period 3 Filters Applied Segments Keyword Groups" at bounding box center [682, 42] width 1112 height 23
click at [669, 54] on div "Device = All and Country = All and Keywords = Non-Branded and Search Type = Web…" at bounding box center [682, 76] width 1094 height 54
click at [662, 47] on div "Last 7 Days vs Prev. Period 3 Filters Applied Segments Keyword Groups" at bounding box center [682, 37] width 1112 height 23
click at [700, 63] on div "Device = All and Country = All and Keywords = Non-Branded and Search Type = Web…" at bounding box center [682, 76] width 1094 height 54
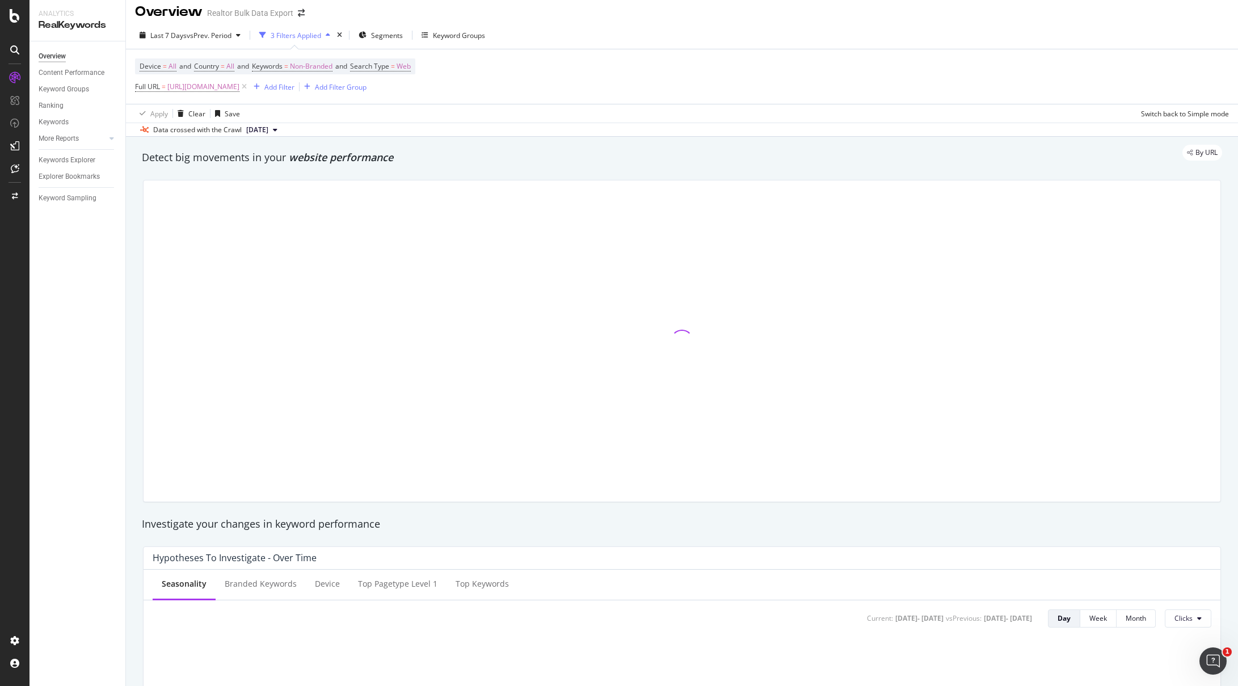
click at [703, 49] on div "Device = All and Country = All and Keywords = Non-Branded and Search Type = Web…" at bounding box center [682, 86] width 1112 height 74
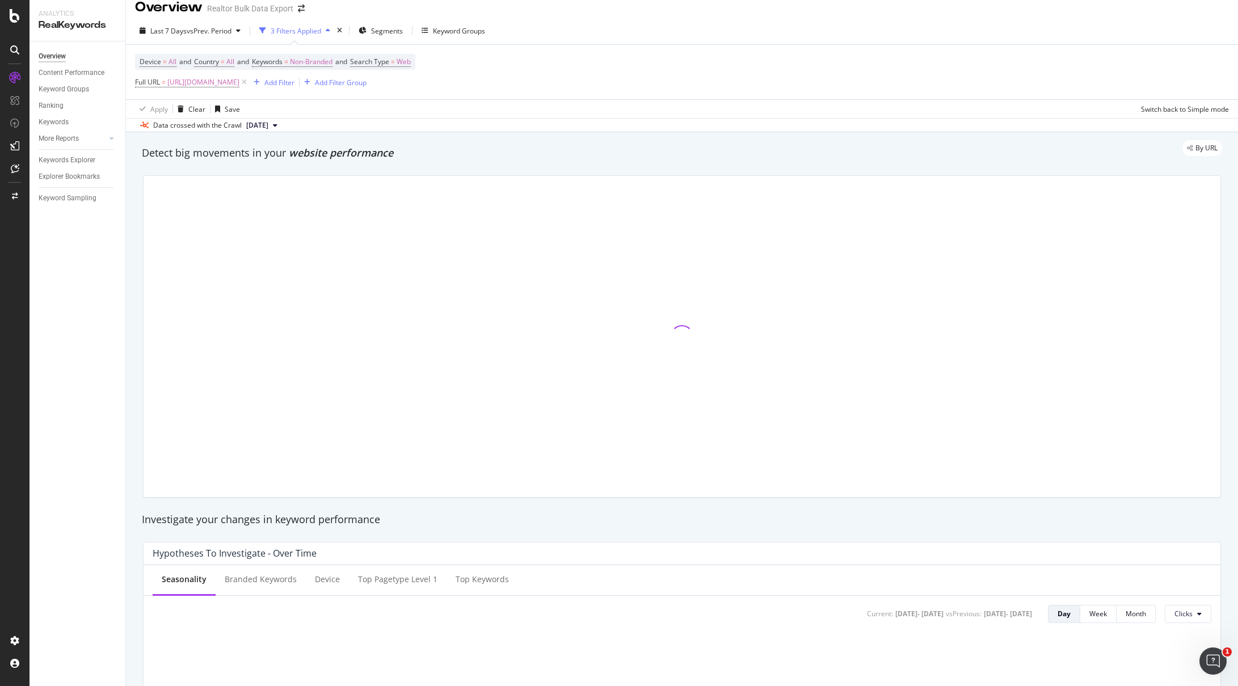
click at [708, 47] on div "Device = All and Country = All and Keywords = Non-Branded and Search Type = Web…" at bounding box center [682, 72] width 1094 height 54
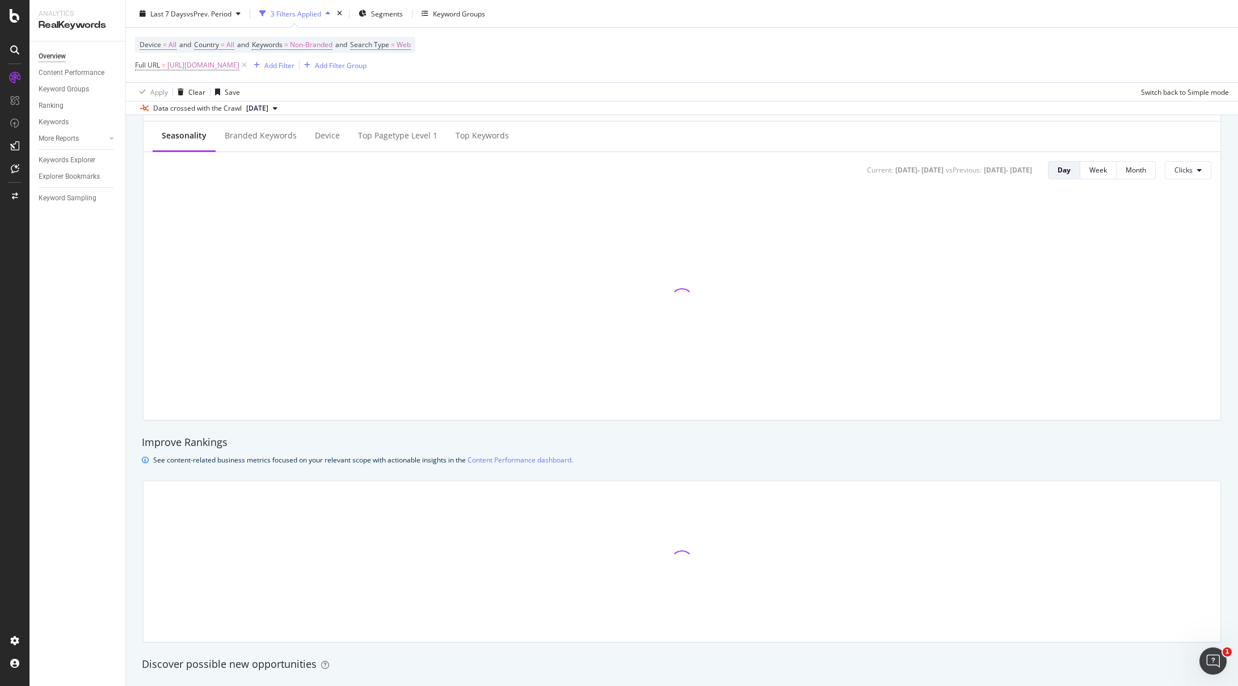
scroll to position [756, 0]
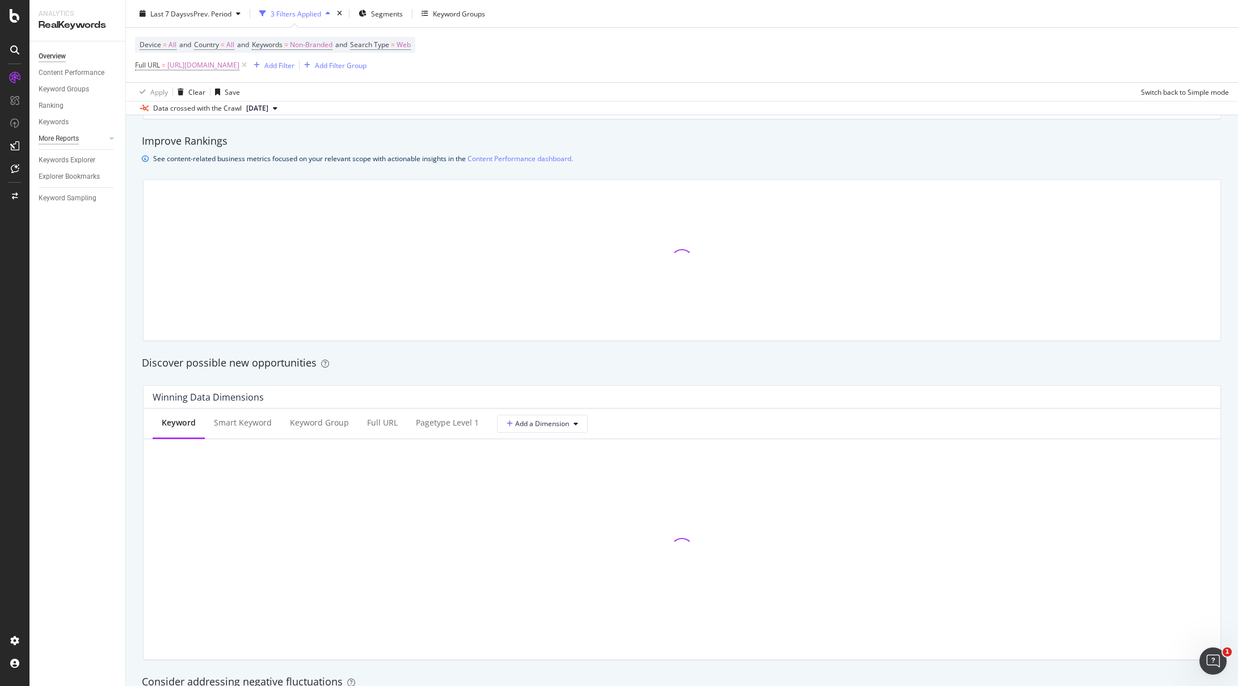
click at [62, 137] on div "More Reports" at bounding box center [59, 139] width 40 height 12
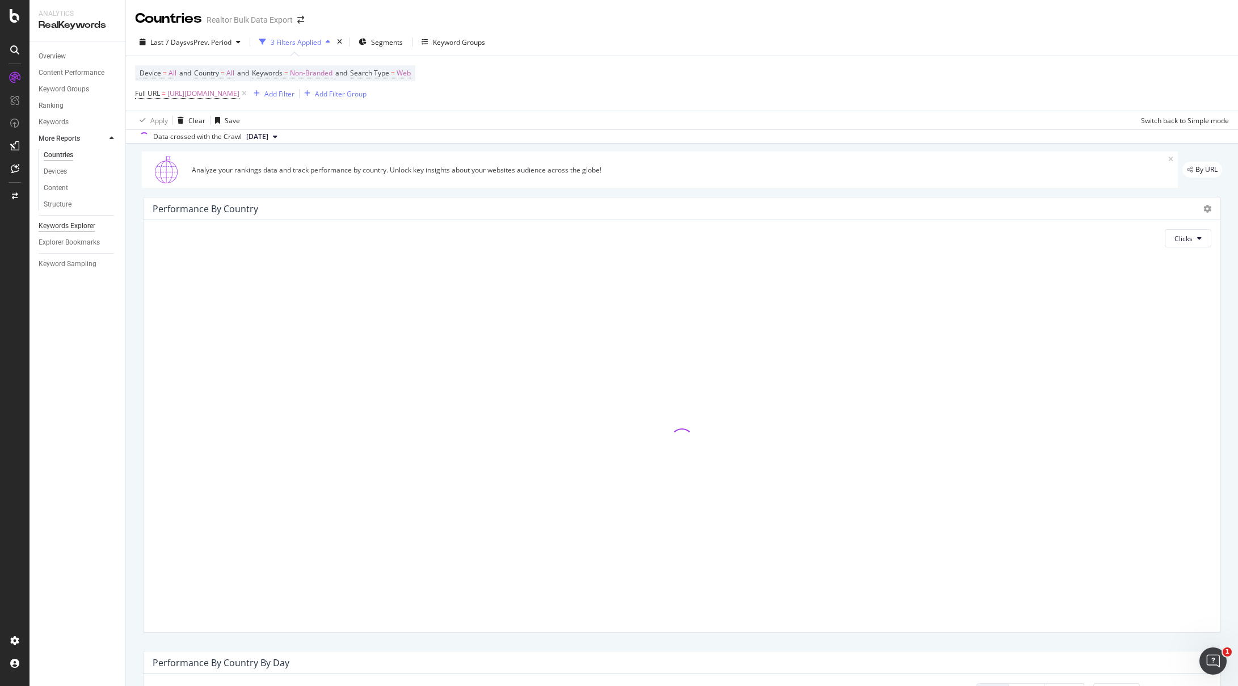
click at [64, 223] on div "Keywords Explorer" at bounding box center [67, 226] width 57 height 12
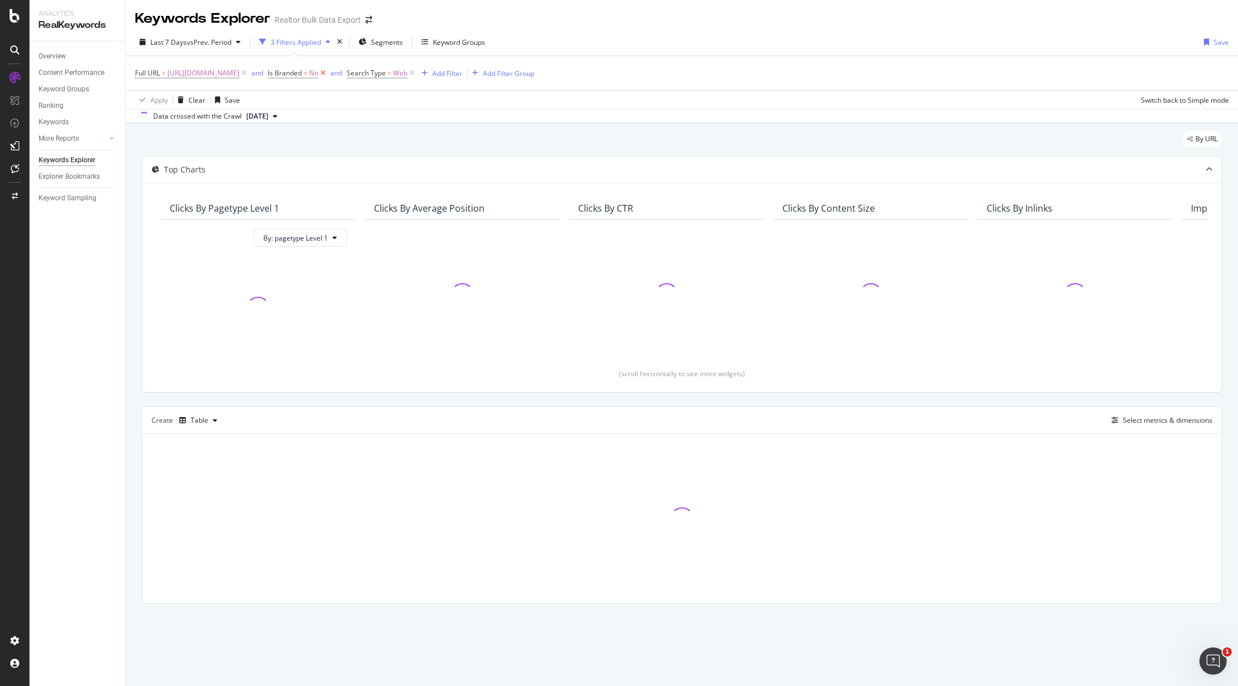
click at [328, 69] on icon at bounding box center [323, 73] width 10 height 11
click at [228, 42] on span "vs Prev. Period" at bounding box center [209, 42] width 45 height 10
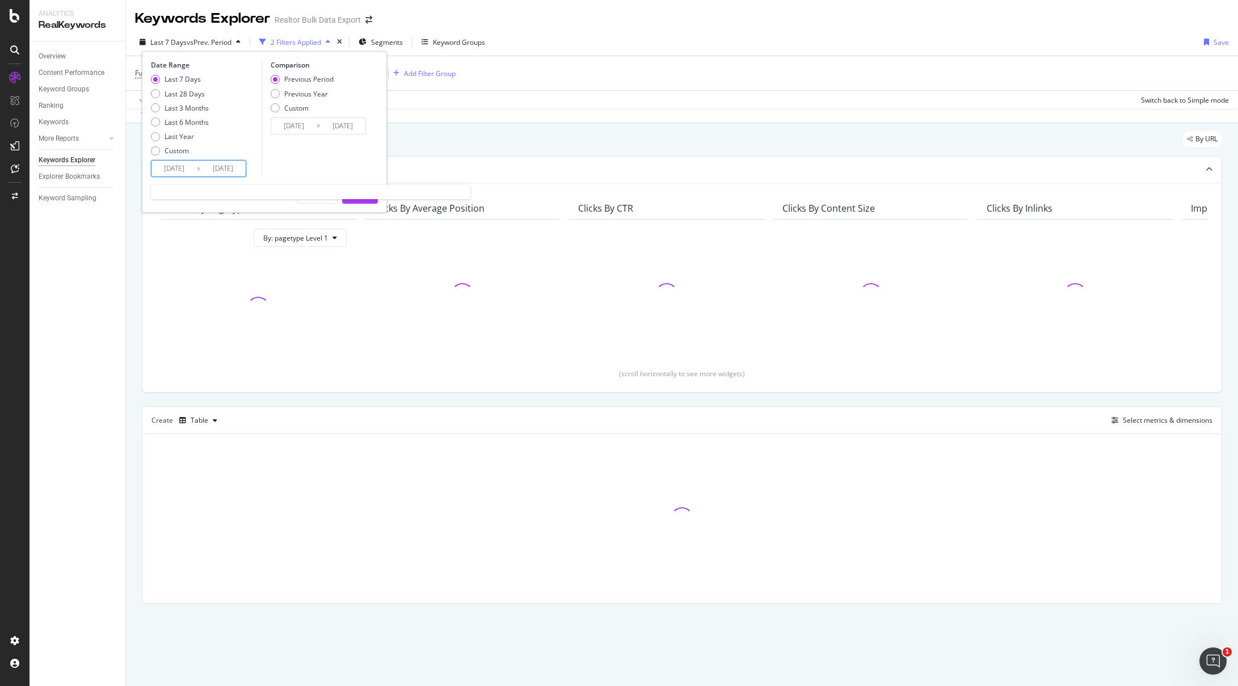
click at [160, 165] on input "2025/08/26" at bounding box center [174, 169] width 45 height 16
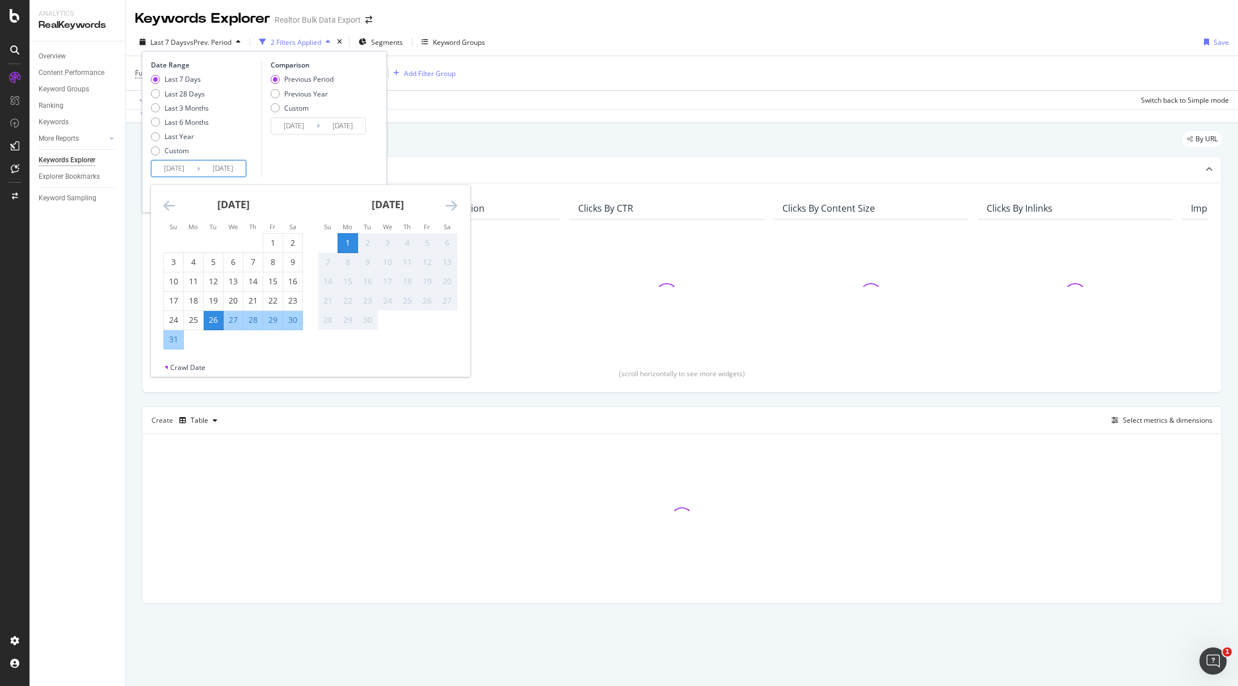
click at [272, 317] on div "29" at bounding box center [272, 319] width 19 height 11
type input "2025/08/29"
type input "2025/08/25"
type input "2025/08/28"
click at [304, 162] on div "Comparison Previous Period Previous Year Custom 2025/08/25 Navigate forward to …" at bounding box center [316, 118] width 108 height 117
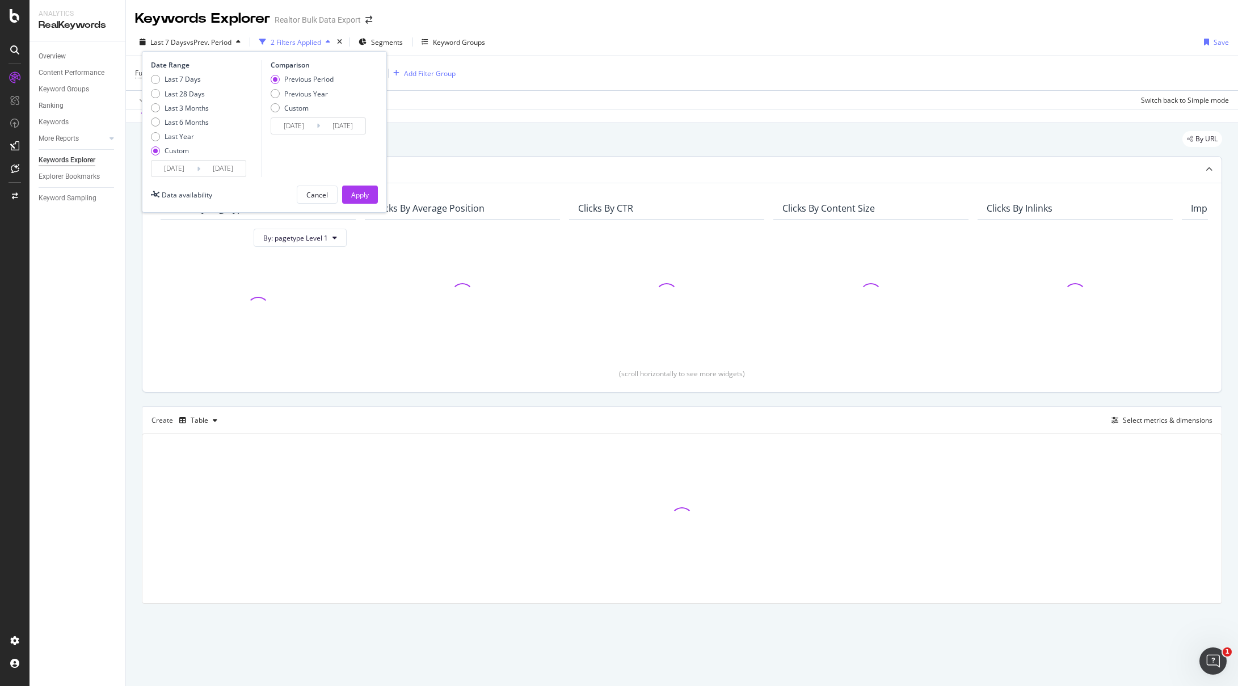
click at [349, 190] on button "Apply" at bounding box center [360, 195] width 36 height 18
click at [349, 190] on div "Clicks By pagetype Level 1 By: pagetype Level 1 Clicks By Average Position Clic…" at bounding box center [681, 287] width 1079 height 209
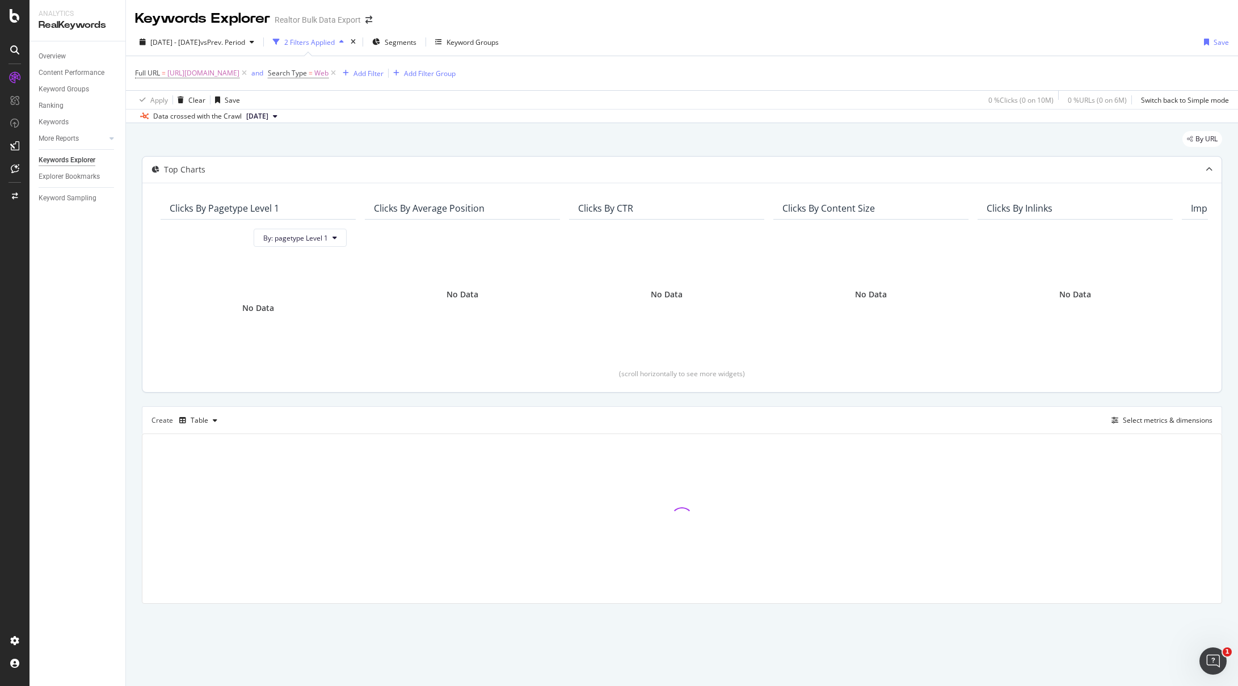
click at [617, 206] on div "Clicks By CTR" at bounding box center [605, 208] width 55 height 11
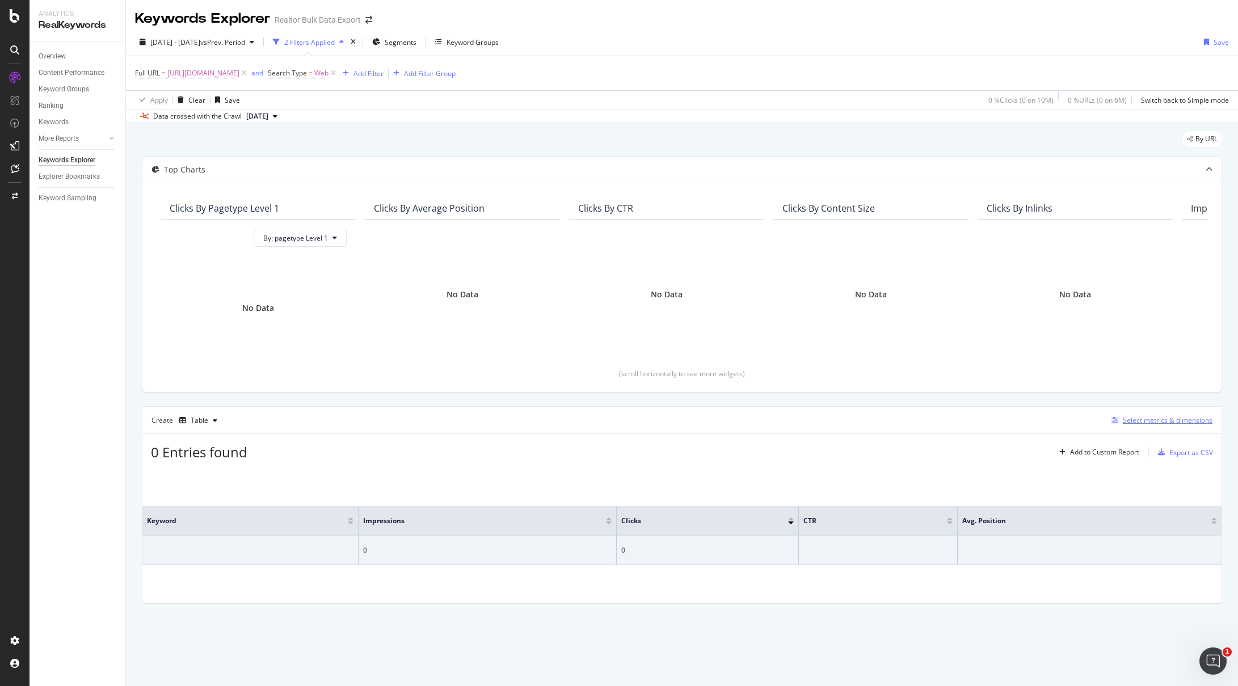
click at [1159, 420] on div "Select metrics & dimensions" at bounding box center [1168, 420] width 90 height 10
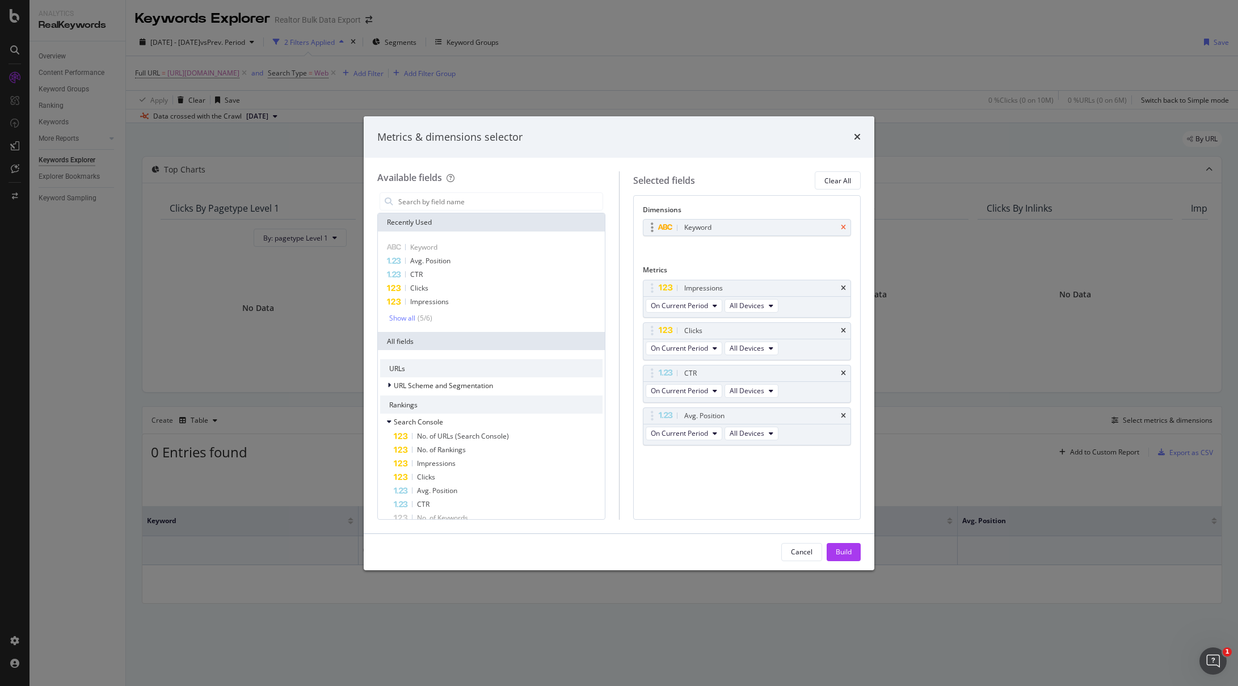
click at [846, 225] on icon "times" at bounding box center [843, 227] width 5 height 7
click at [409, 317] on div "Show all" at bounding box center [402, 318] width 26 height 8
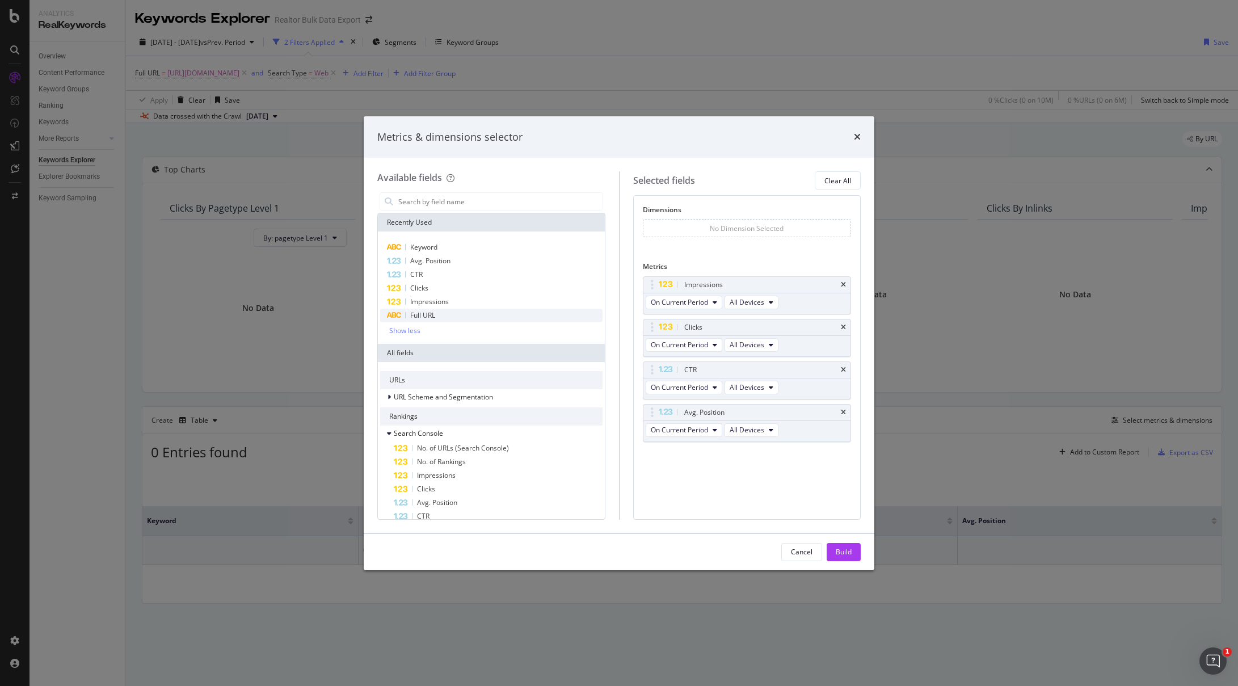
click at [423, 314] on span "Full URL" at bounding box center [422, 315] width 25 height 10
click at [845, 542] on div "Cancel Build" at bounding box center [619, 552] width 511 height 36
click at [847, 548] on div "Build" at bounding box center [844, 552] width 16 height 10
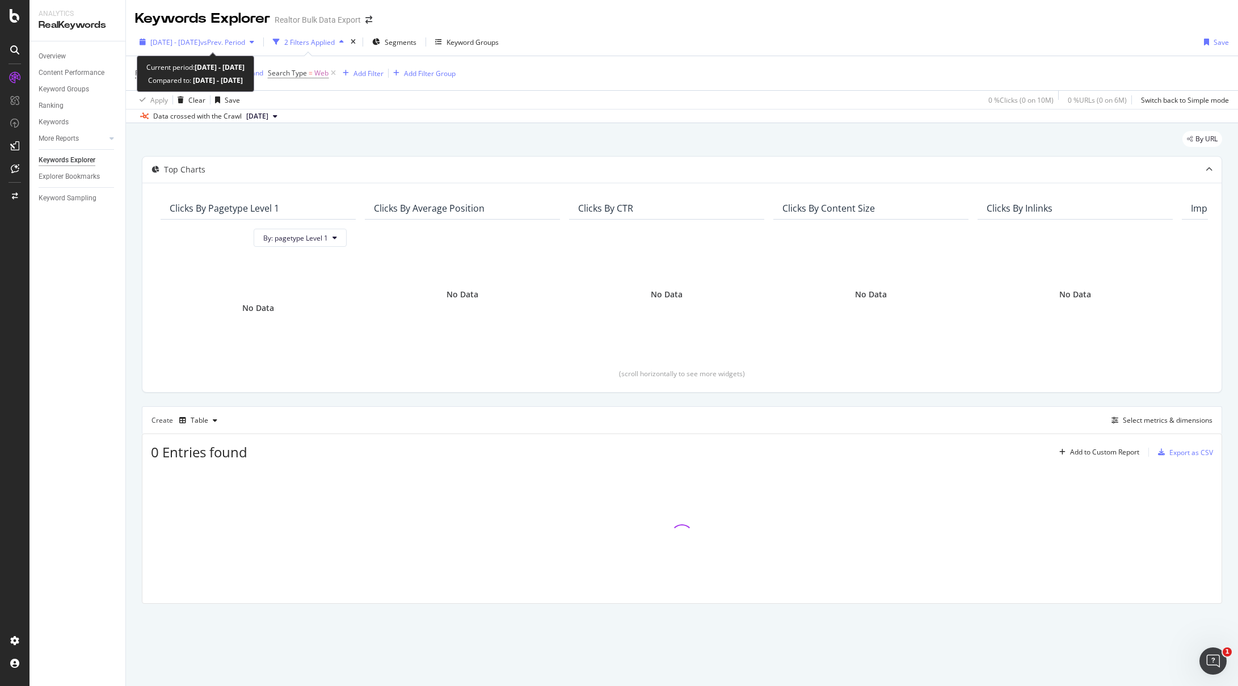
click at [245, 41] on span "vs Prev. Period" at bounding box center [222, 42] width 45 height 10
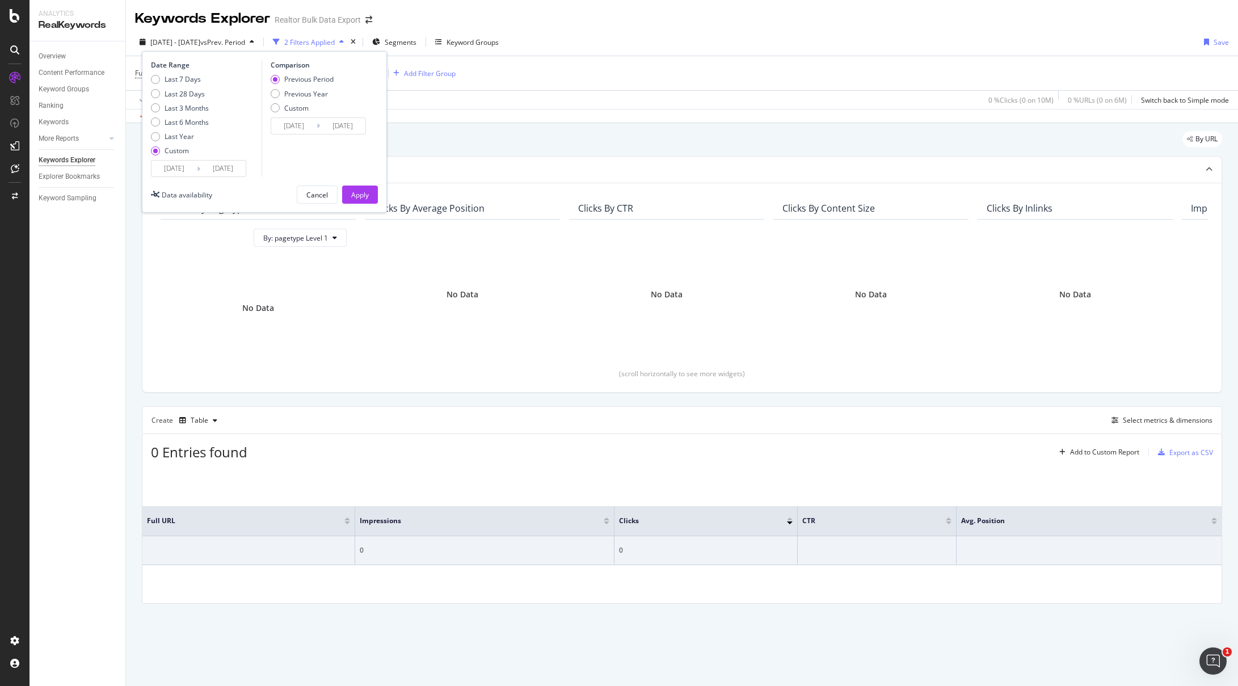
click at [178, 169] on input "2025/08/29" at bounding box center [174, 169] width 45 height 16
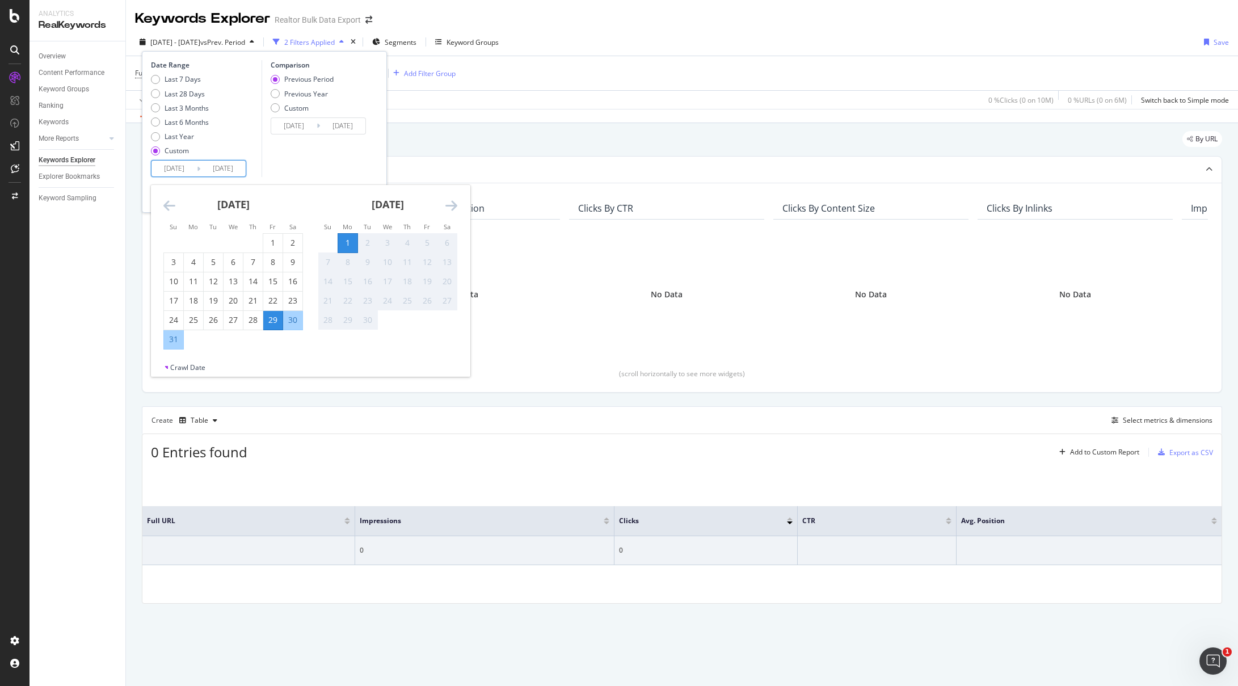
click at [296, 316] on div "30" at bounding box center [292, 319] width 19 height 11
type input "2025/08/30"
type input "2025/08/27"
type input "2025/08/29"
click at [349, 156] on div "Comparison Previous Period Previous Year Custom 2025/08/27 Navigate forward to …" at bounding box center [316, 118] width 108 height 117
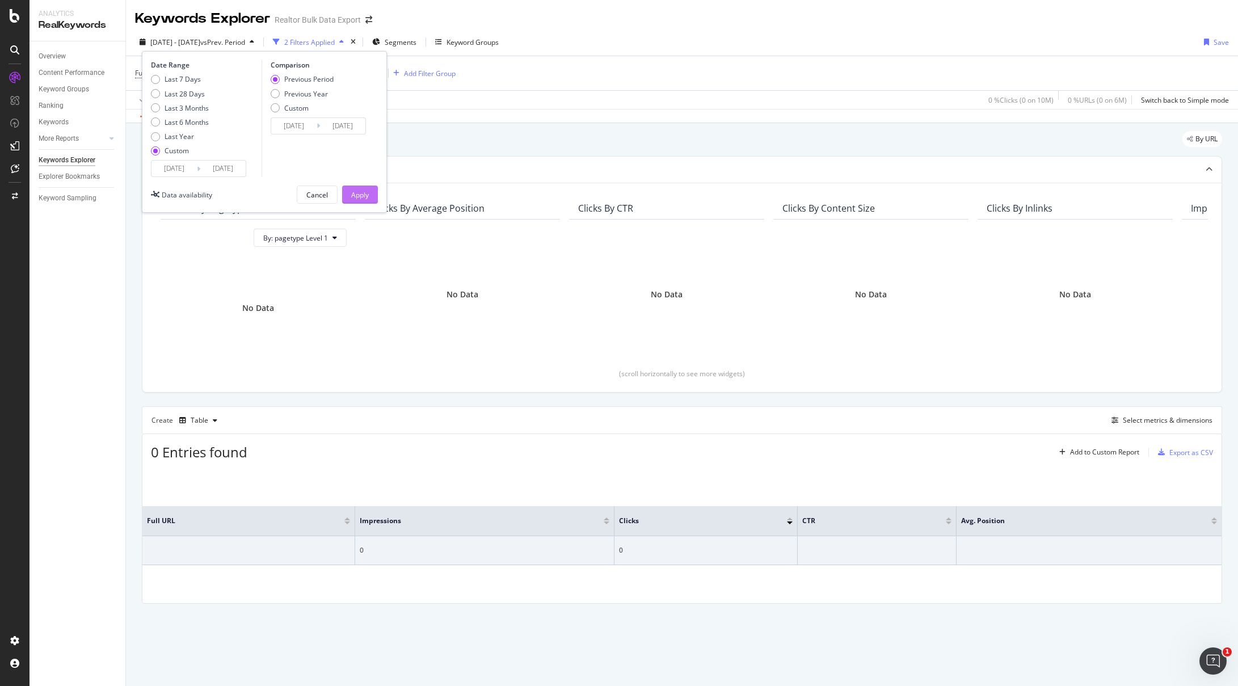
click at [359, 193] on div "Apply" at bounding box center [360, 195] width 18 height 10
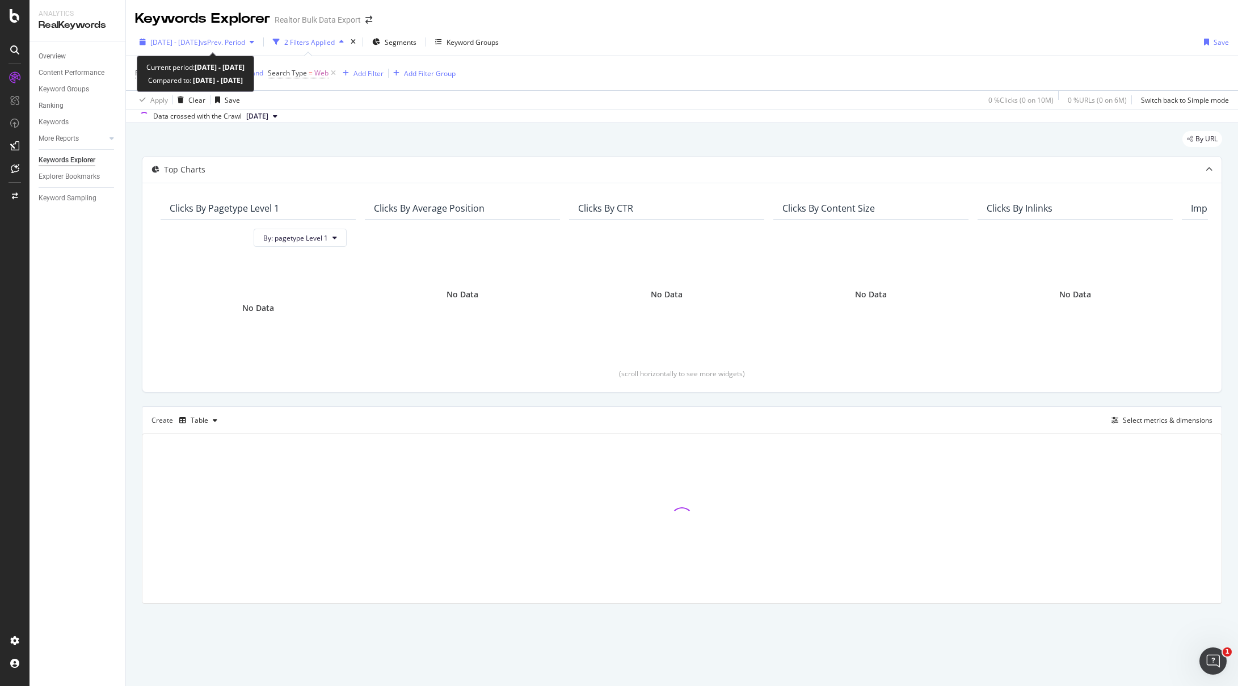
click at [243, 37] on span "vs Prev. Period" at bounding box center [222, 42] width 45 height 10
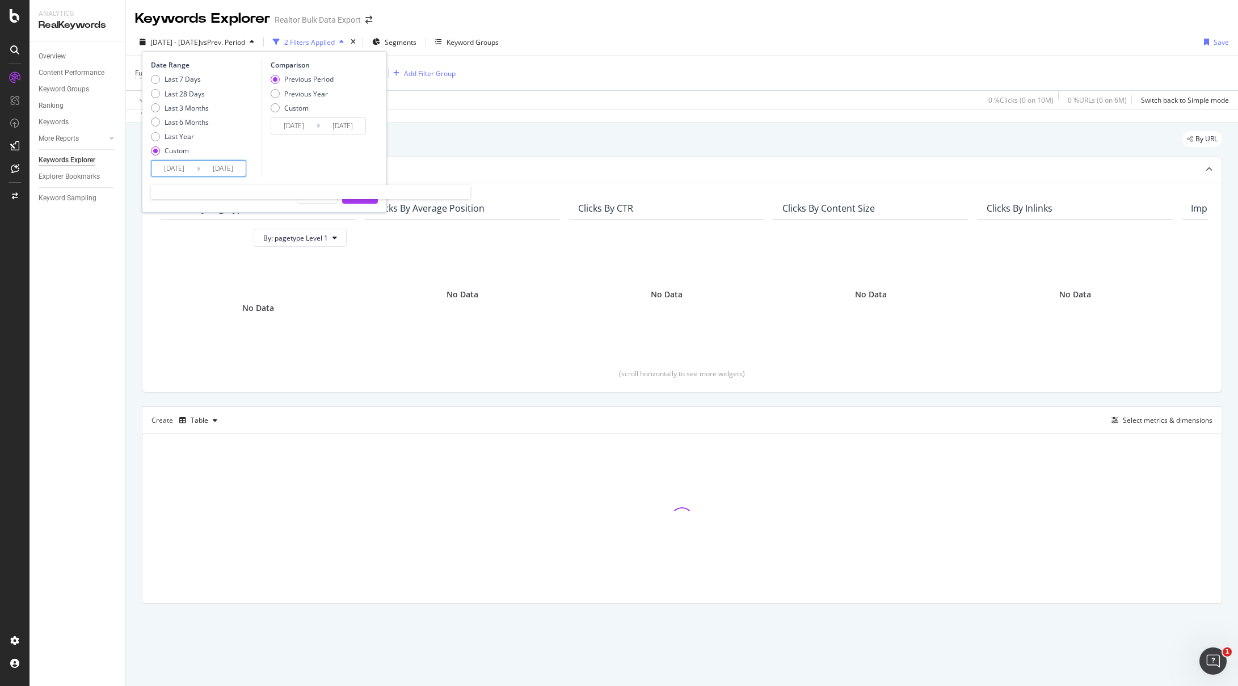
click at [175, 170] on input "2025/08/30" at bounding box center [174, 169] width 45 height 16
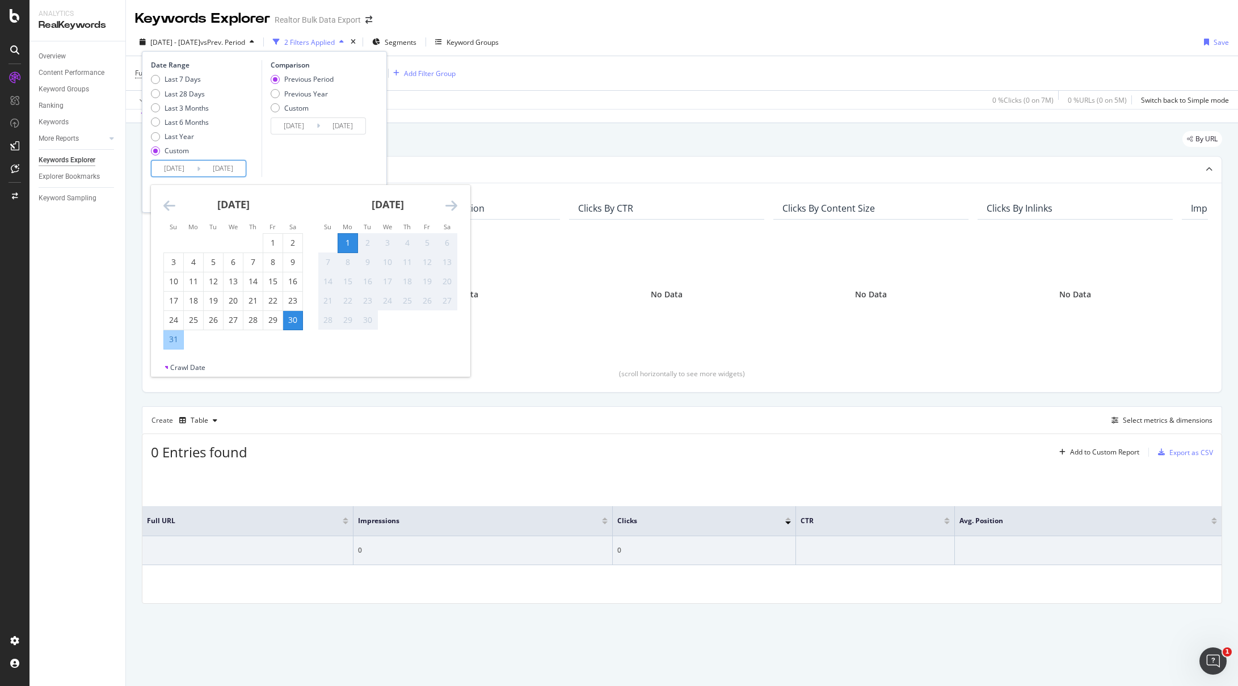
click at [350, 240] on div "1" at bounding box center [347, 242] width 19 height 11
type input "2025/09/01"
type input "2025/08/31"
click at [350, 240] on div "1" at bounding box center [347, 242] width 19 height 11
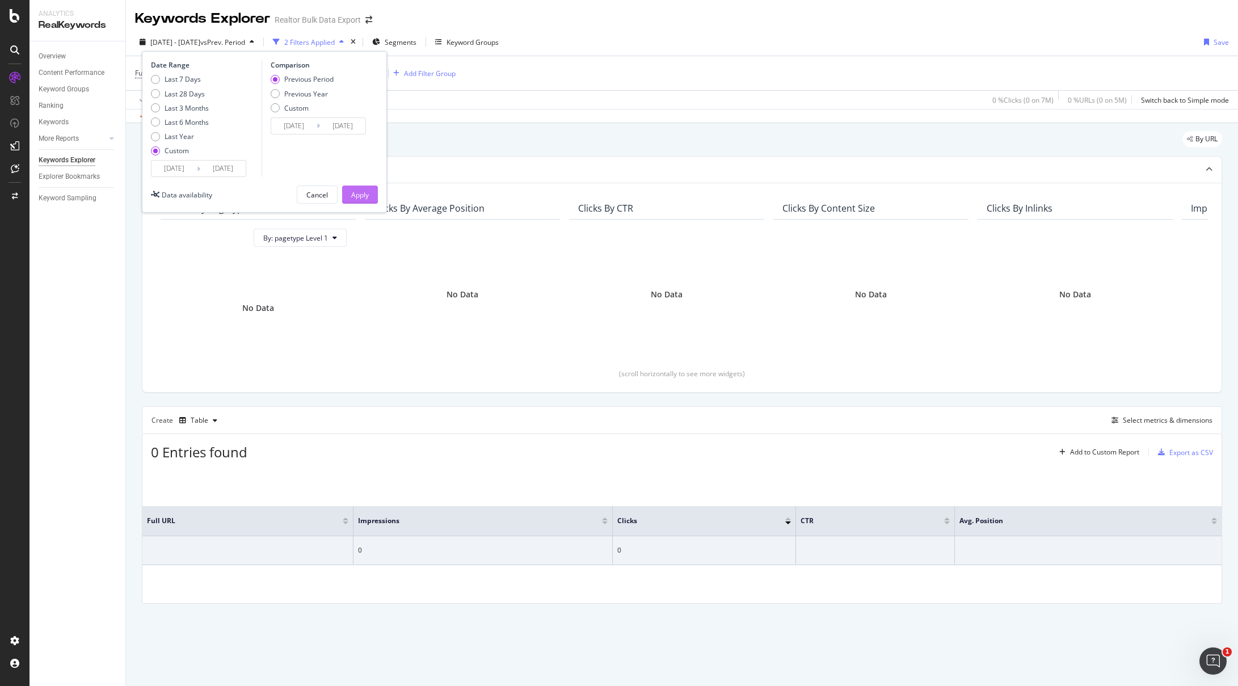
click at [365, 192] on div "Apply" at bounding box center [360, 195] width 18 height 10
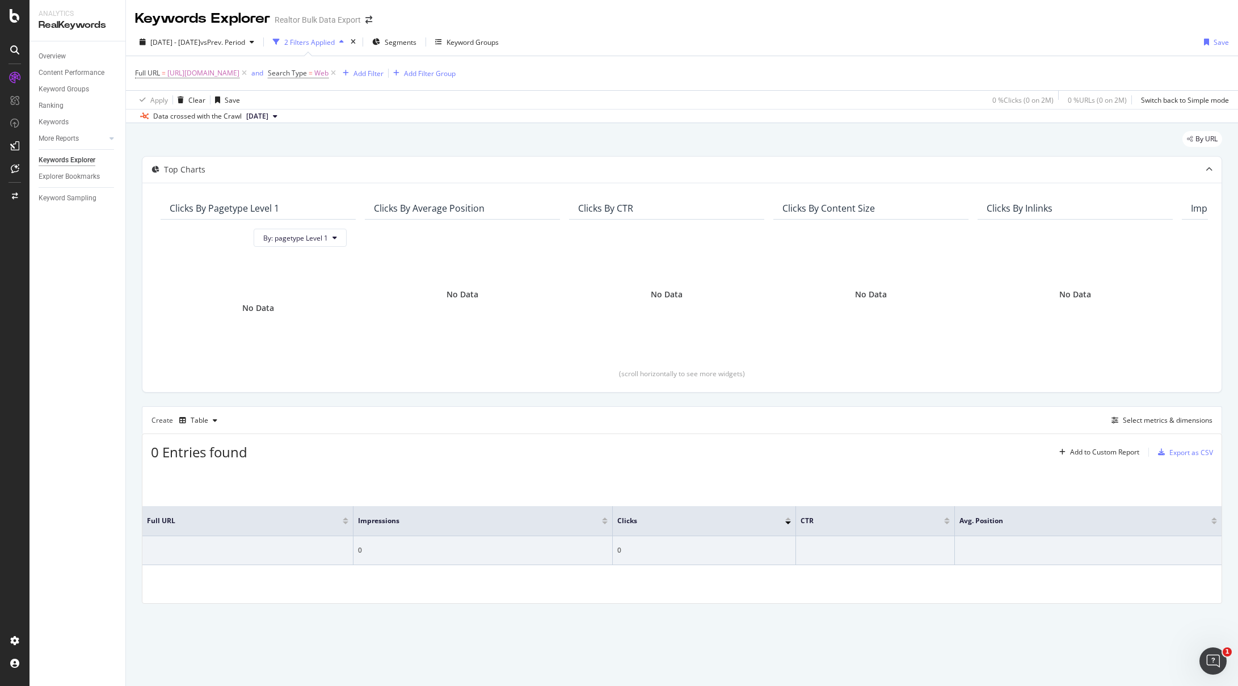
click at [769, 35] on div "2025 Sep. 1st - Sep. 1st vs Prev. Period 2 Filters Applied Segments Keyword Gro…" at bounding box center [682, 44] width 1112 height 23
